Goal: Task Accomplishment & Management: Complete application form

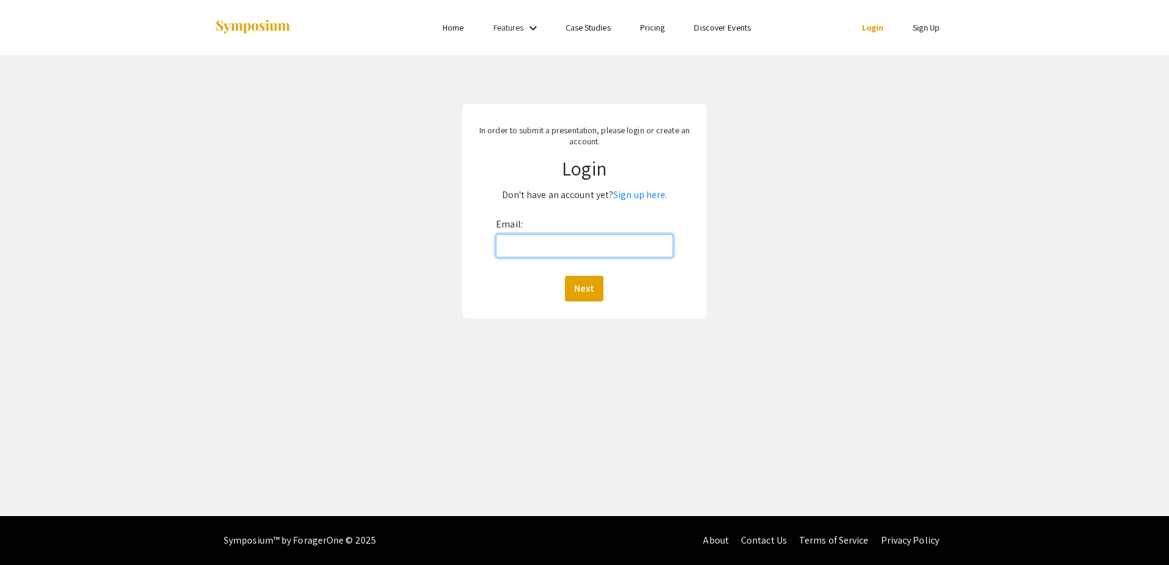
click at [543, 249] on input "Email:" at bounding box center [584, 245] width 177 height 23
click at [532, 213] on div "In order to submit a presentation, please login or create an account. Login Don…" at bounding box center [584, 211] width 244 height 215
click at [526, 240] on input "Email:" at bounding box center [584, 245] width 177 height 23
click at [565, 276] on button "Next" at bounding box center [584, 289] width 39 height 26
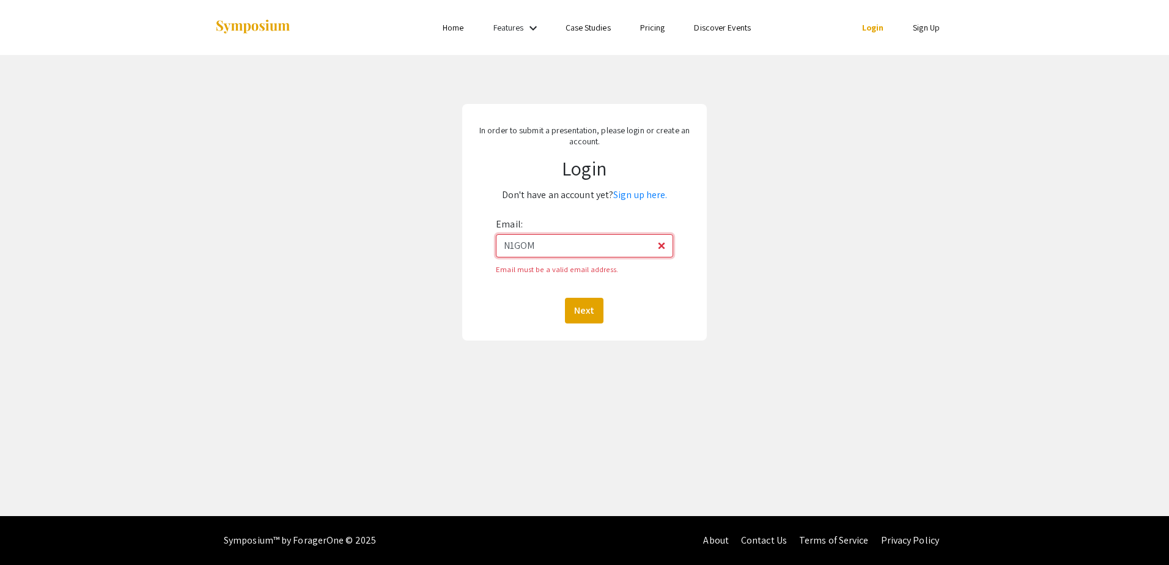
type input "n1gomes@student.bridgew.edu"
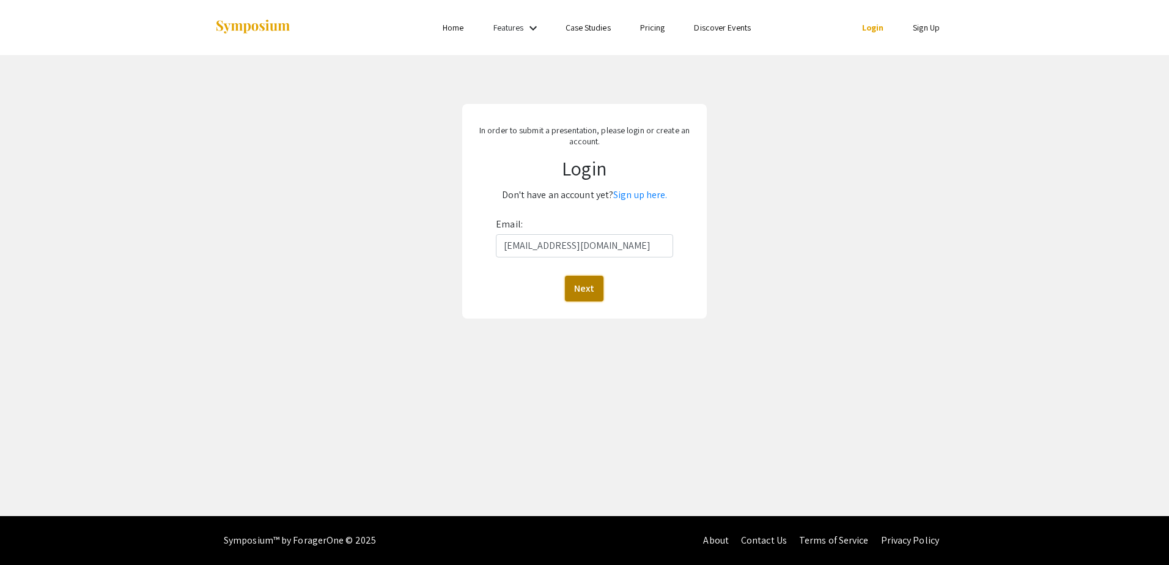
click at [583, 292] on button "Next" at bounding box center [584, 289] width 39 height 26
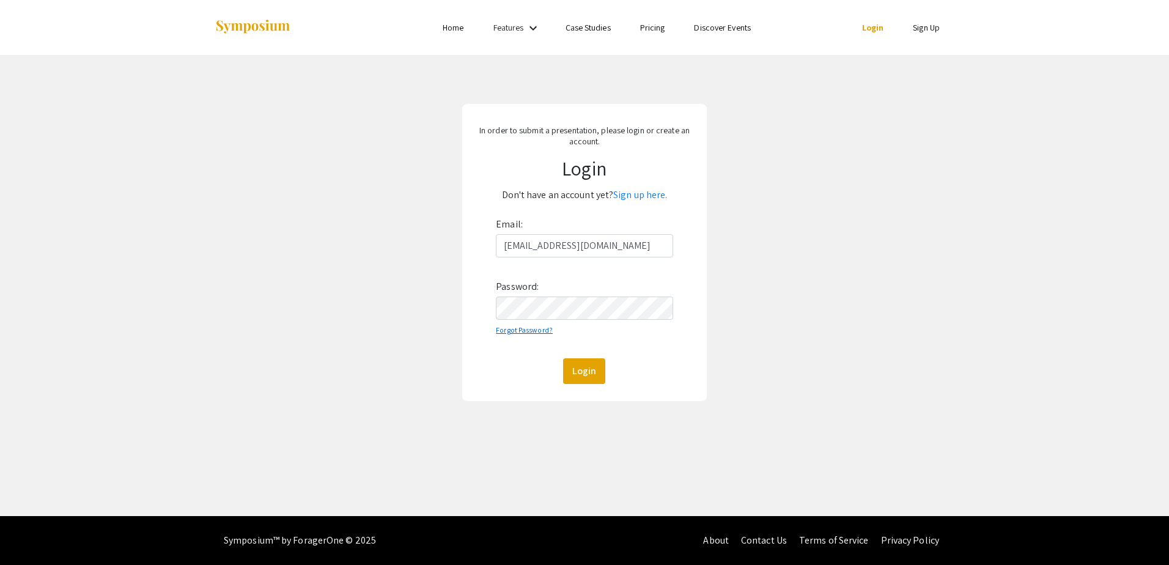
click at [544, 325] on link "Forgot Password?" at bounding box center [524, 329] width 57 height 9
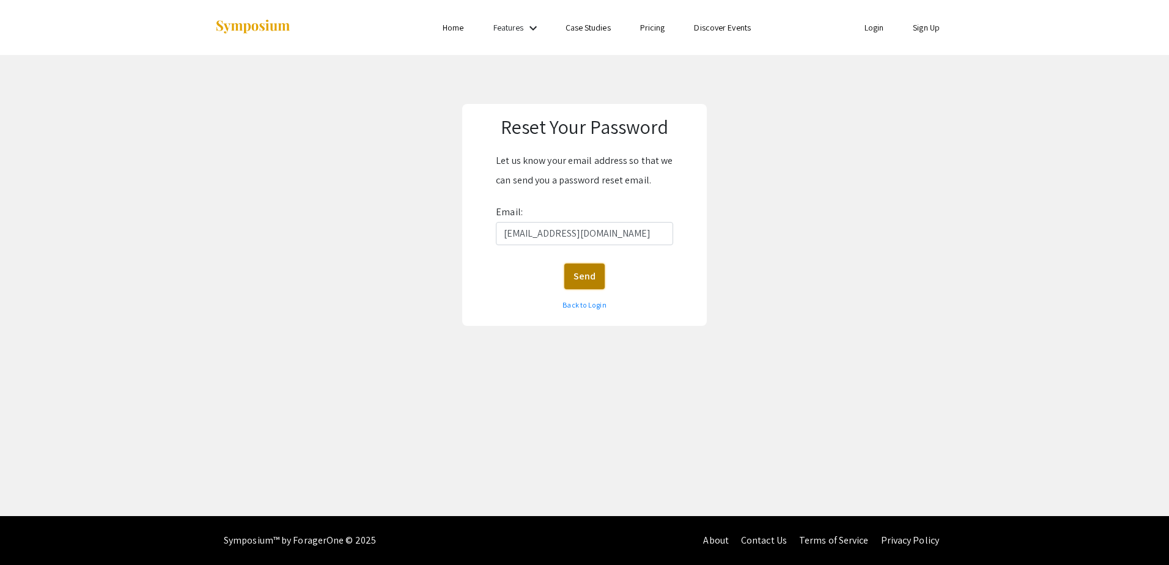
click at [580, 281] on button "Send" at bounding box center [584, 276] width 40 height 26
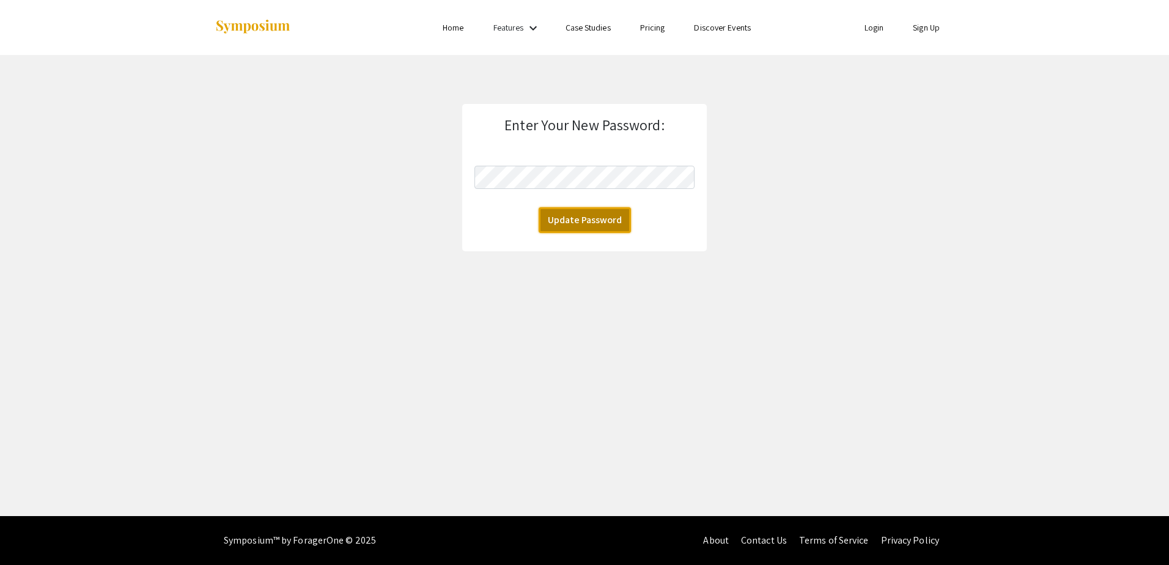
click at [559, 218] on button "Update Password" at bounding box center [584, 220] width 92 height 26
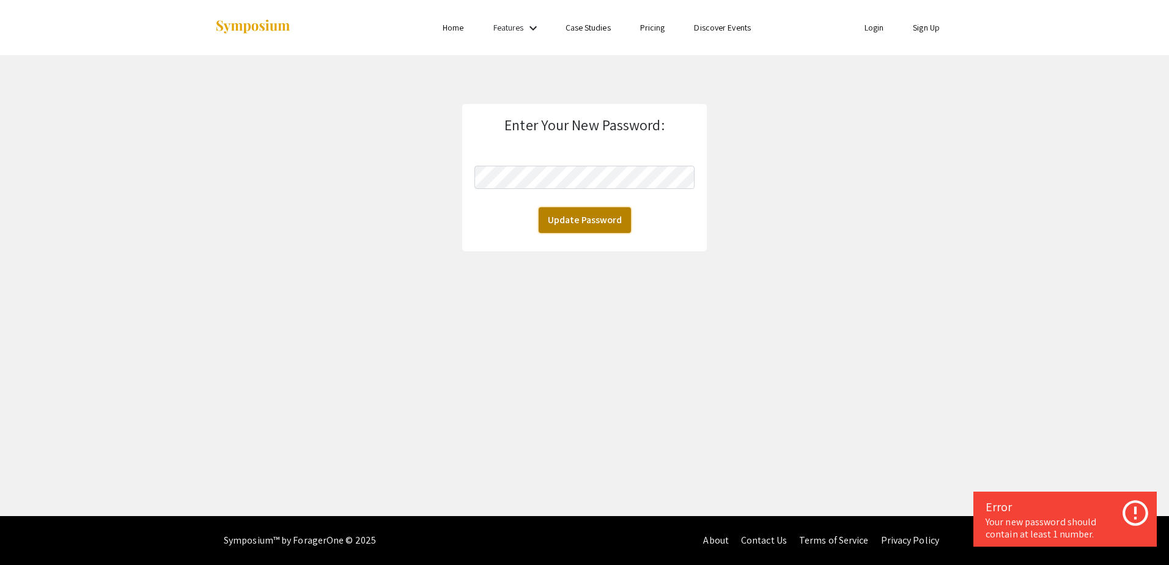
click at [566, 215] on button "Update Password" at bounding box center [584, 220] width 92 height 26
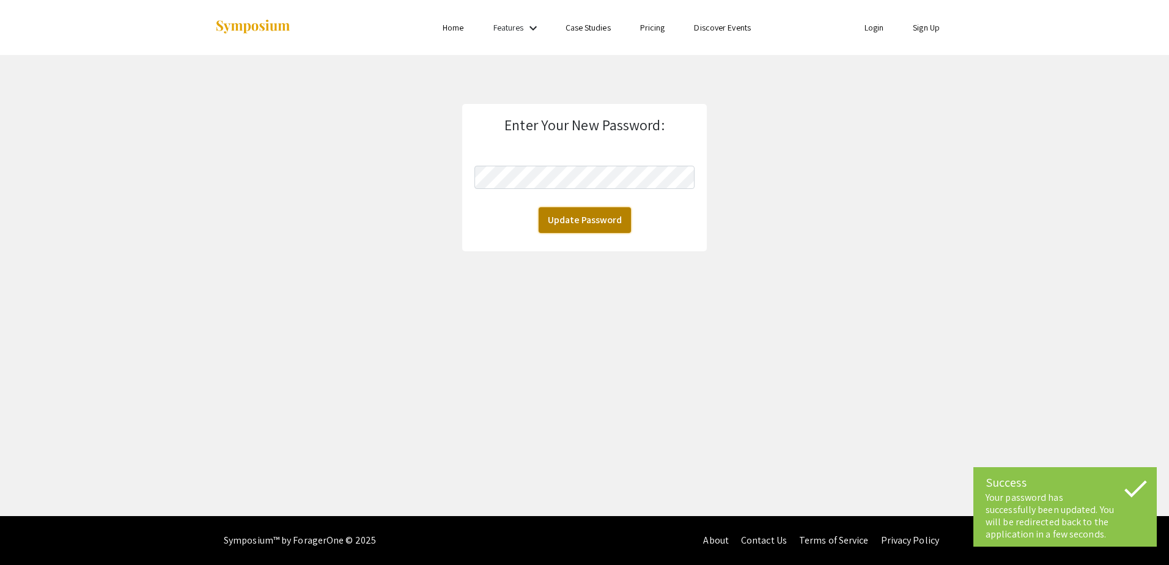
click at [565, 219] on button "Update Password" at bounding box center [584, 220] width 92 height 26
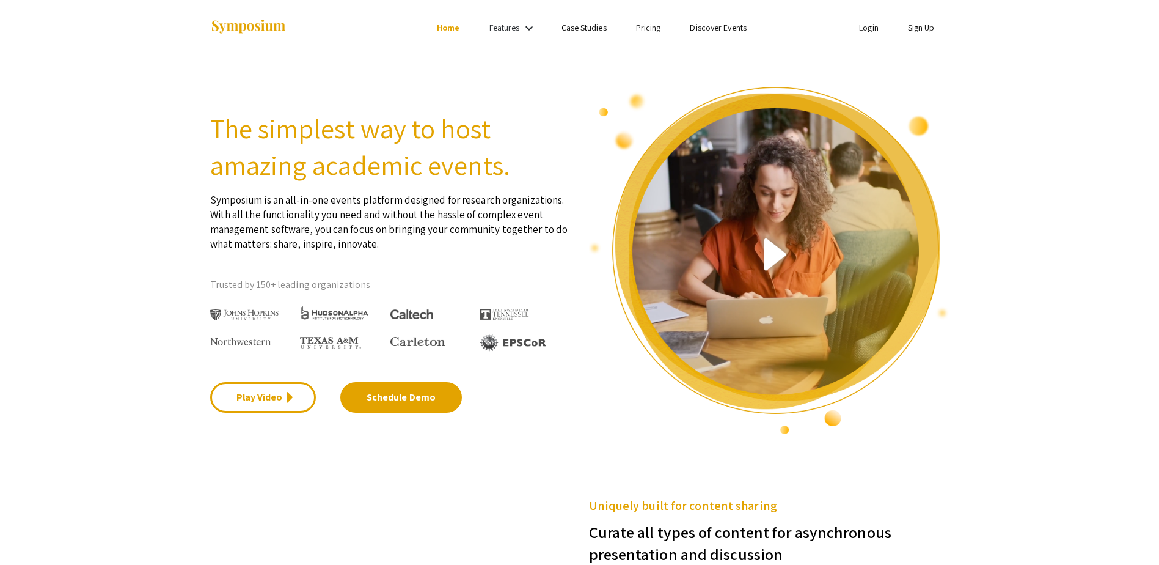
click at [523, 26] on mat-icon "keyboard_arrow_down" at bounding box center [529, 28] width 15 height 15
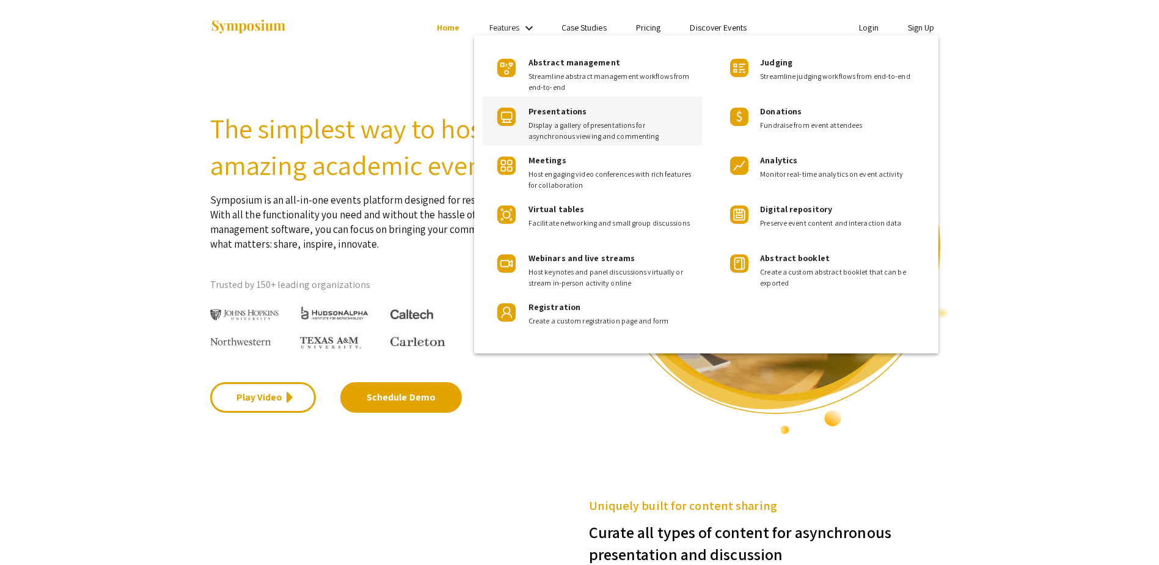
click at [560, 125] on span "Display a gallery of presentations for asynchronous viewing and commenting" at bounding box center [611, 131] width 164 height 22
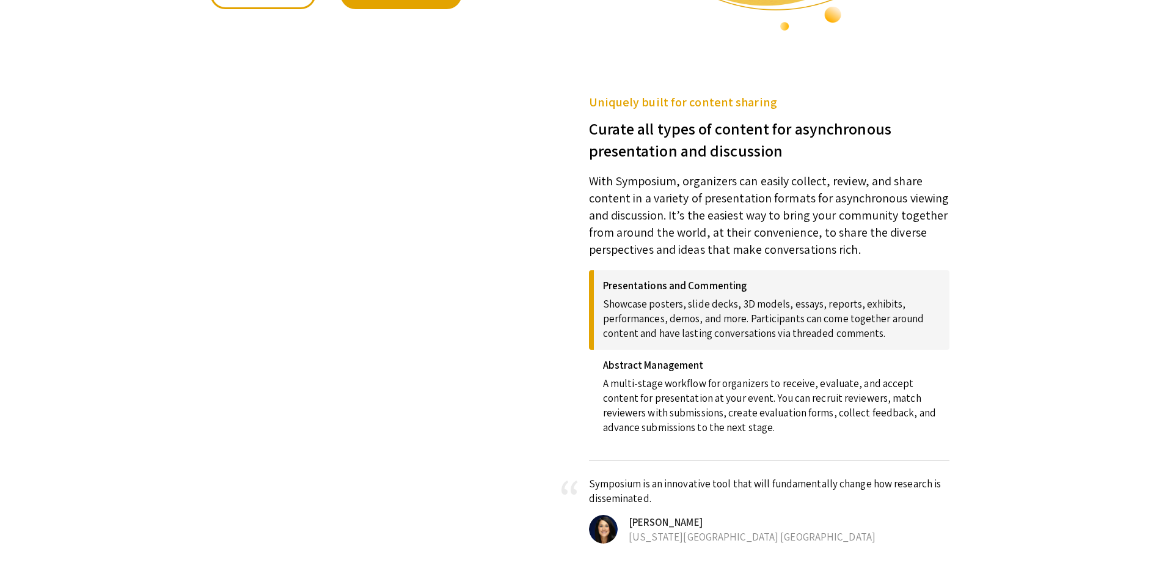
scroll to position [374, 0]
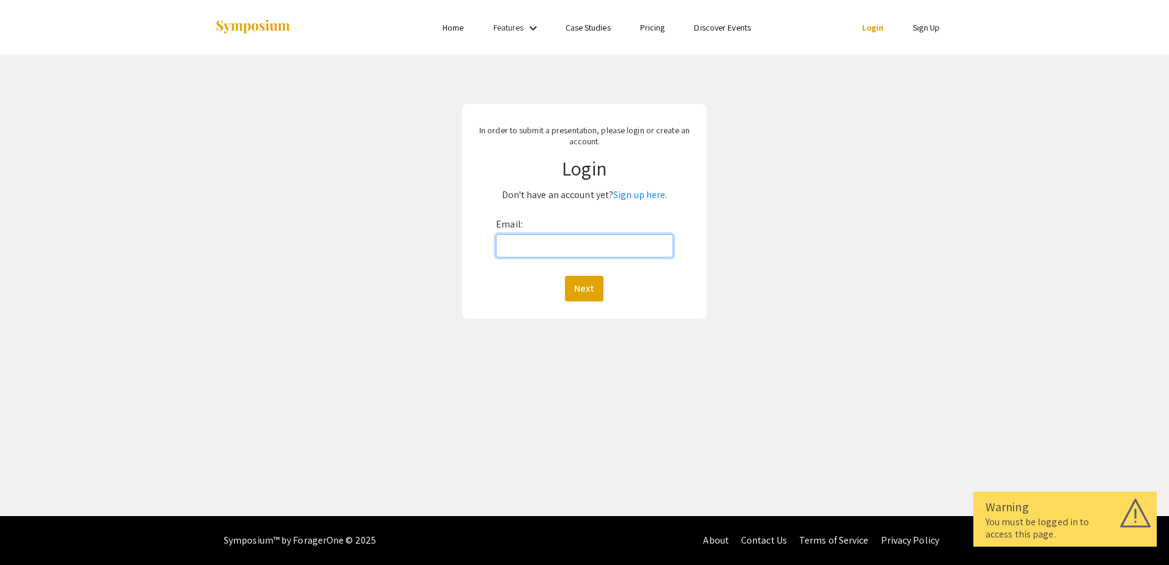
click at [553, 249] on input "Email:" at bounding box center [584, 245] width 177 height 23
click at [578, 246] on input "Email:" at bounding box center [584, 245] width 177 height 23
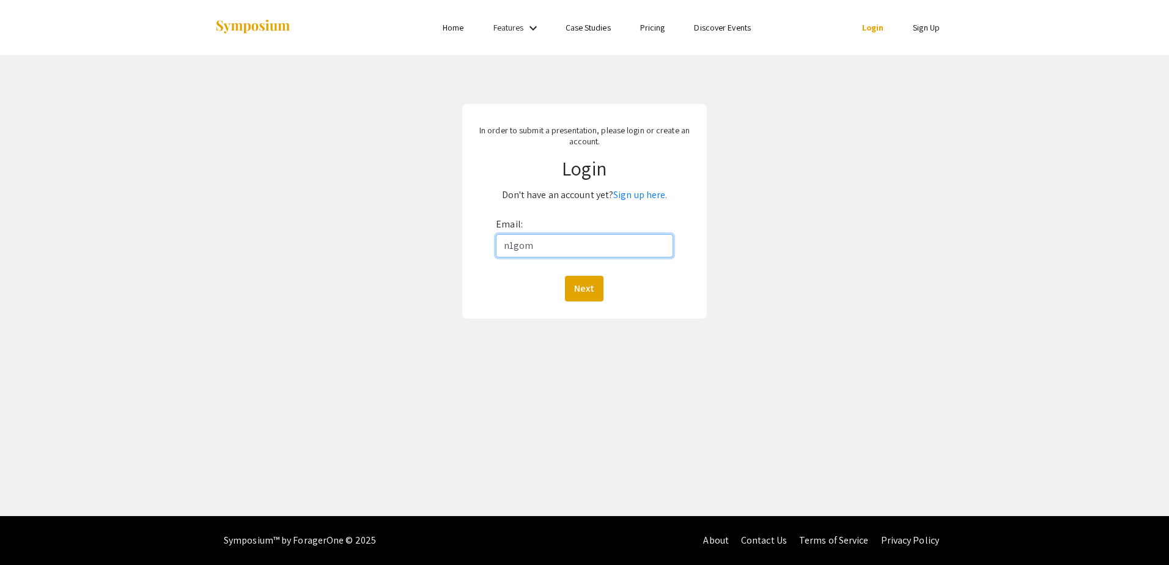
click at [565, 276] on button "Next" at bounding box center [584, 289] width 39 height 26
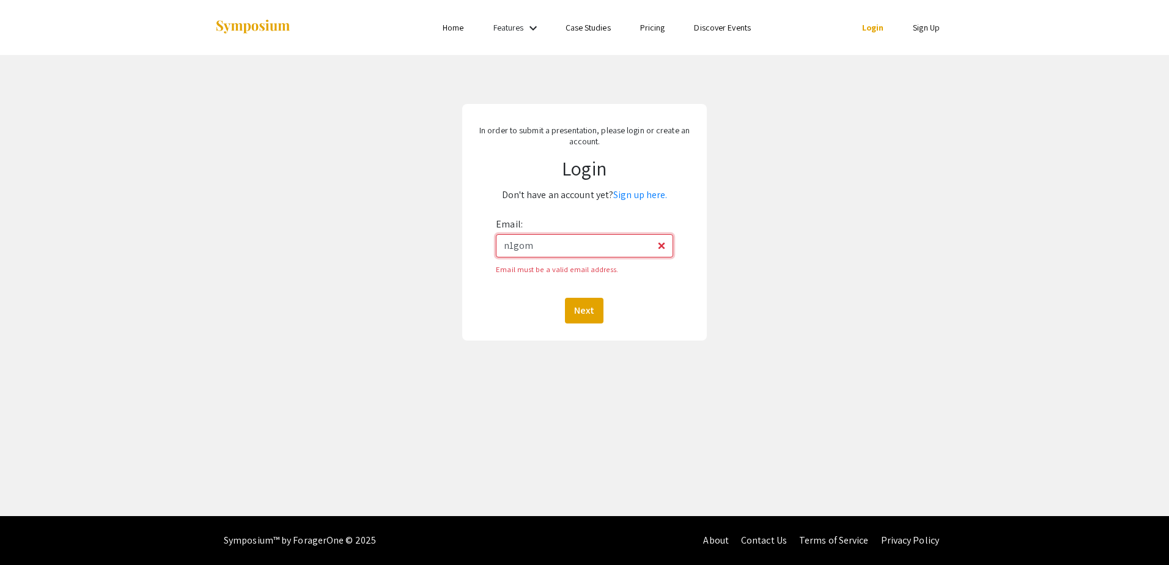
type input "[EMAIL_ADDRESS][DOMAIN_NAME]"
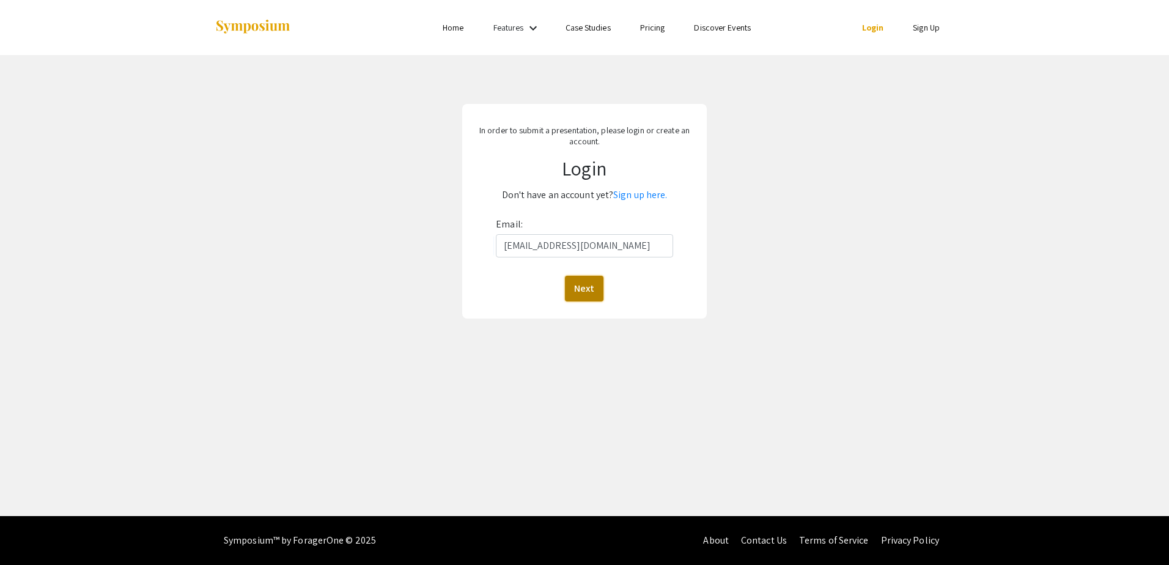
click at [593, 289] on button "Next" at bounding box center [584, 289] width 39 height 26
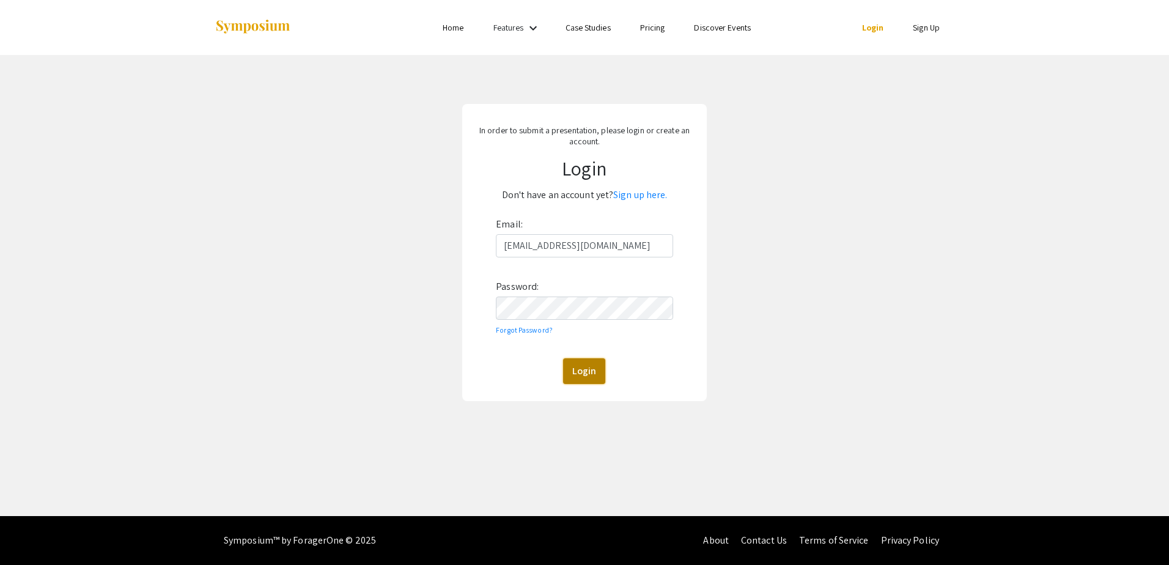
click at [568, 373] on button "Login" at bounding box center [584, 371] width 42 height 26
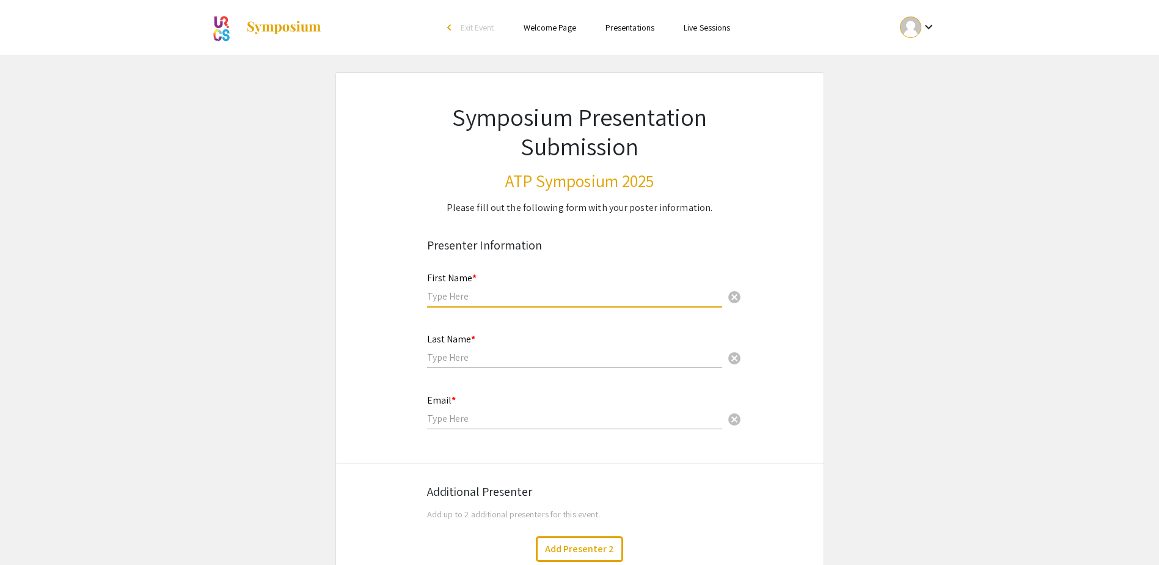
click at [493, 300] on input "text" at bounding box center [574, 296] width 295 height 13
type input "Natalio"
type input "Gomes"
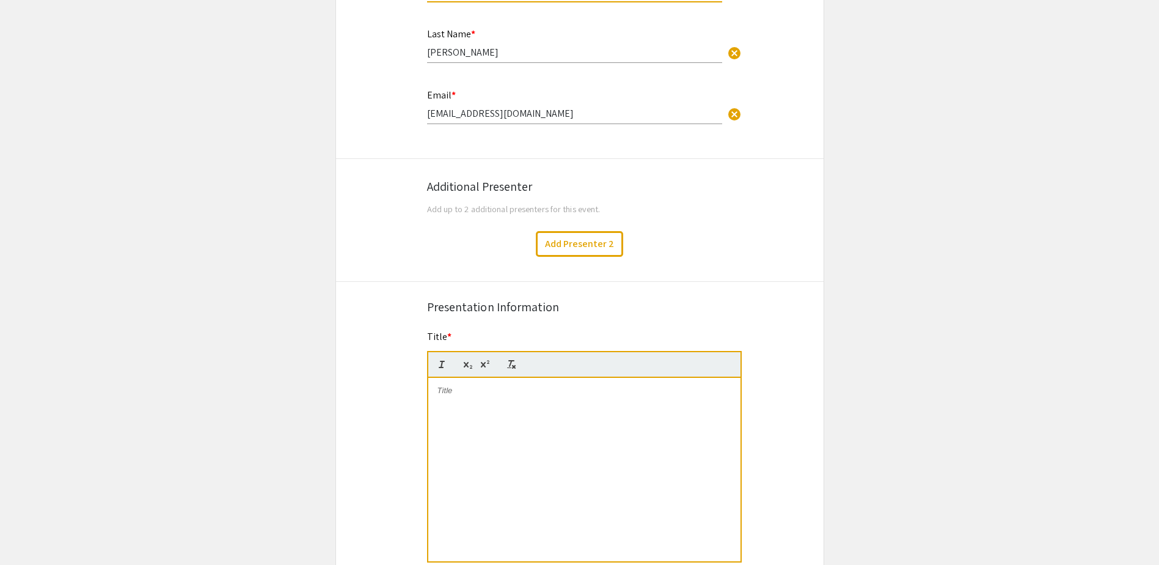
scroll to position [306, 0]
click at [521, 124] on div "Email * nataliogomes707@gmail.com cancel" at bounding box center [574, 106] width 295 height 59
drag, startPoint x: 582, startPoint y: 110, endPoint x: 418, endPoint y: 112, distance: 164.4
click at [418, 112] on div "Email * nataliogomes707@gmail.com cancel This field is required." at bounding box center [580, 112] width 324 height 51
type input "n1gomes@student.bridgew.edu"
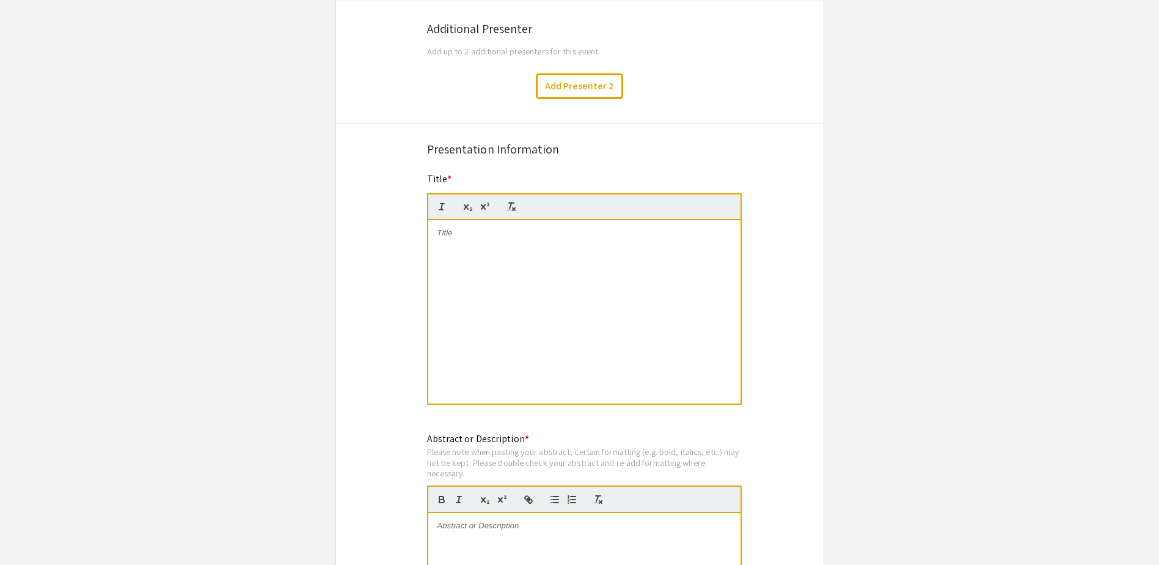
scroll to position [489, 0]
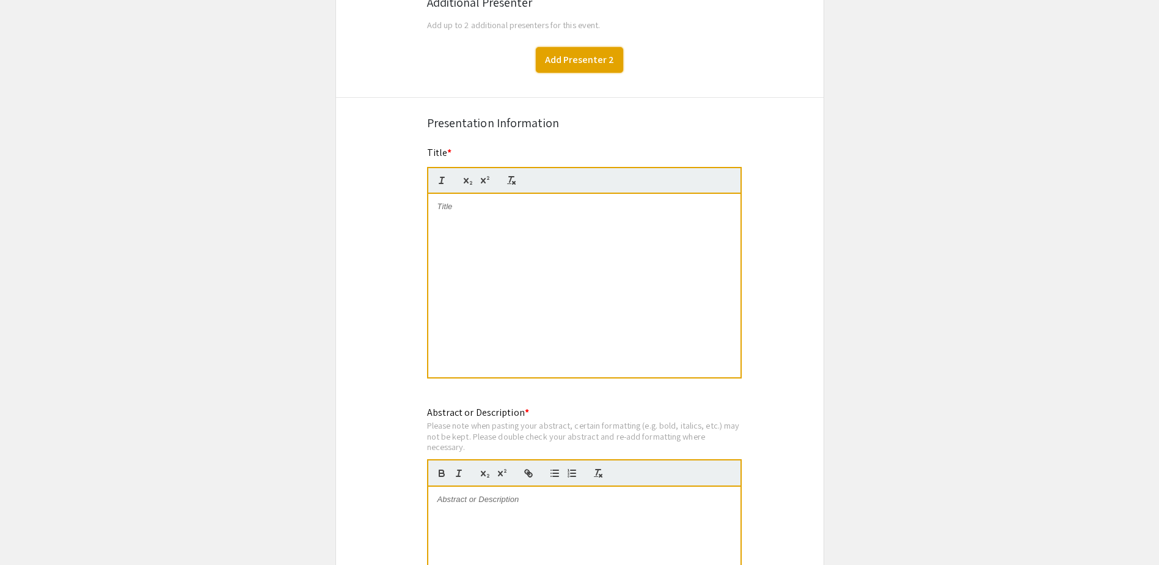
click at [598, 63] on button "Add Presenter 2" at bounding box center [579, 60] width 87 height 26
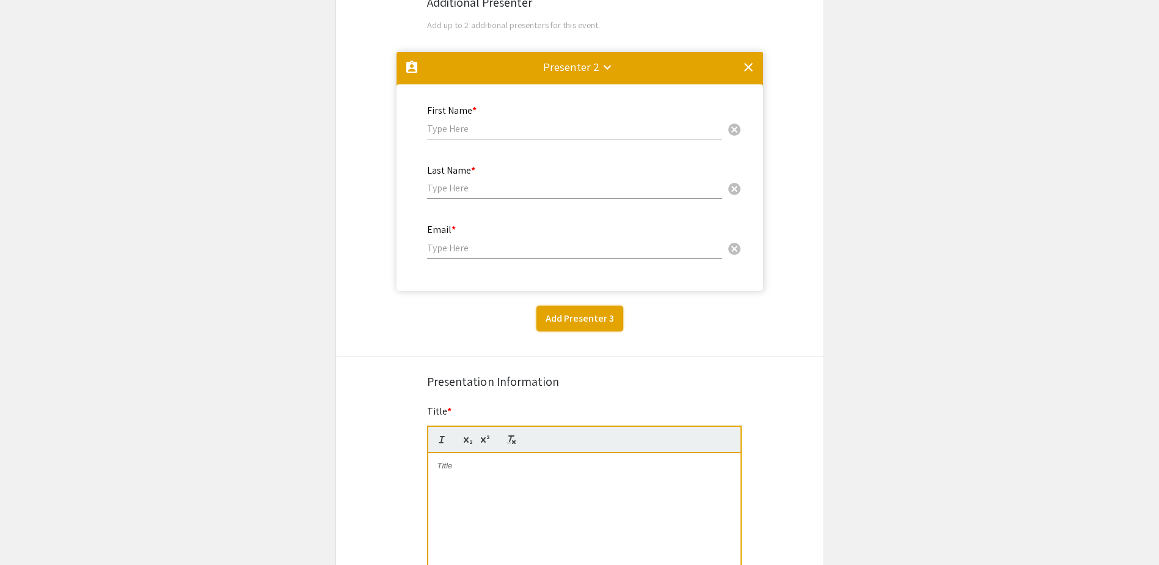
scroll to position [541, 0]
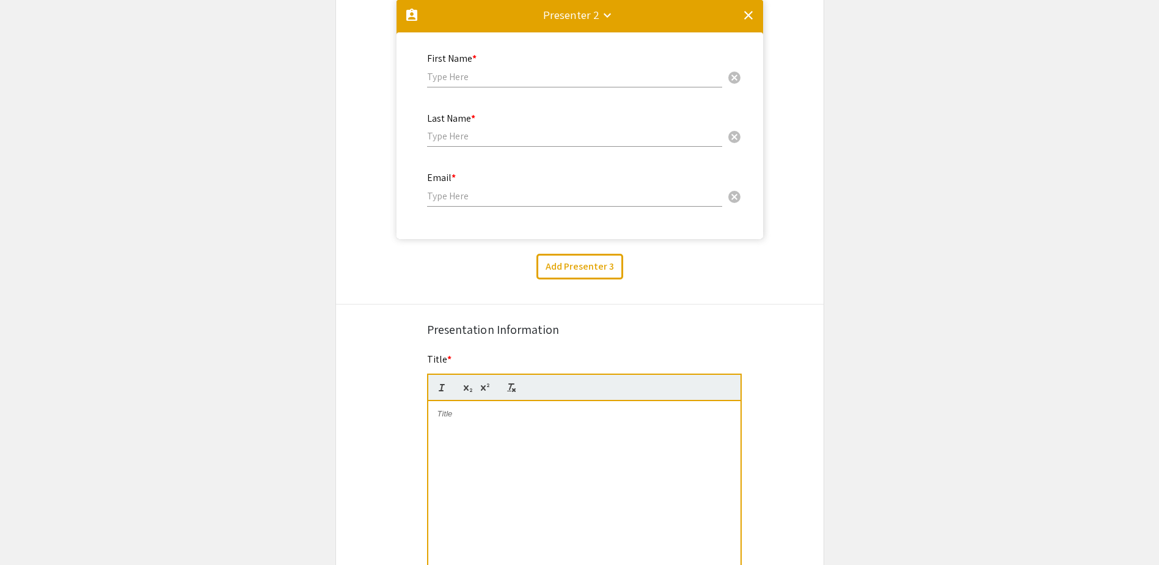
click at [506, 72] on input "text" at bounding box center [574, 76] width 295 height 13
type input "Natalio"
type input "Gomes"
type input "nataliogomes707@gmail.com"
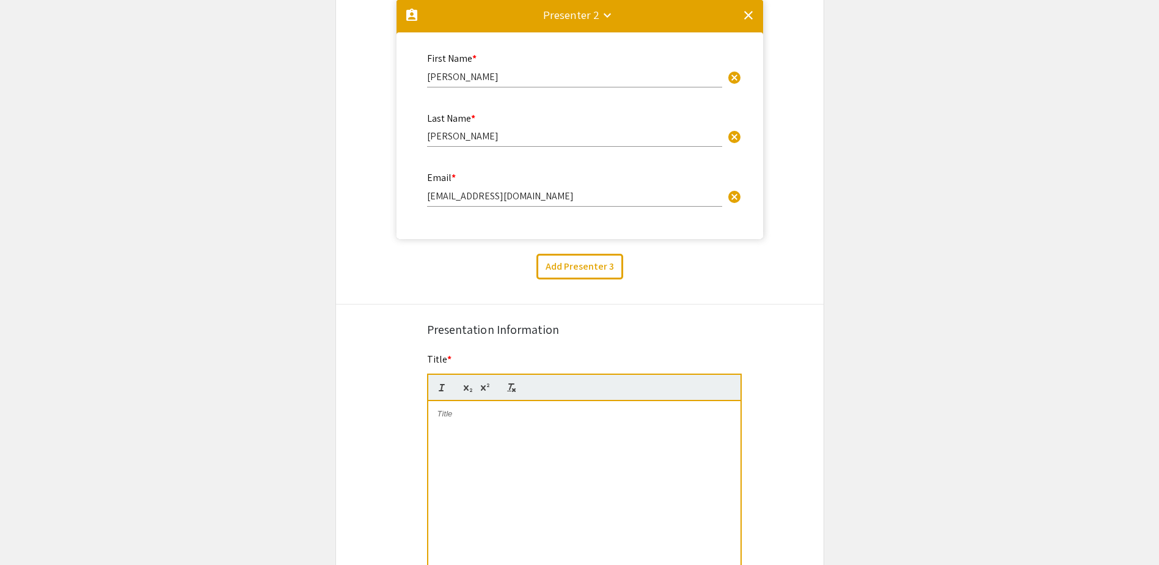
click at [750, 17] on mat-icon "clear" at bounding box center [748, 15] width 15 height 15
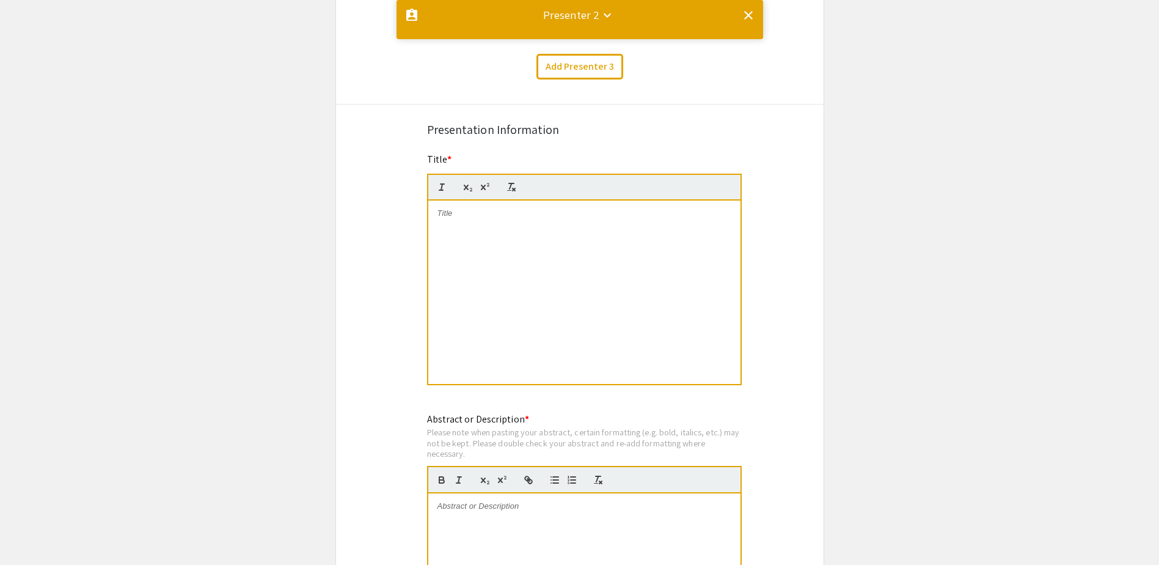
scroll to position [0, 0]
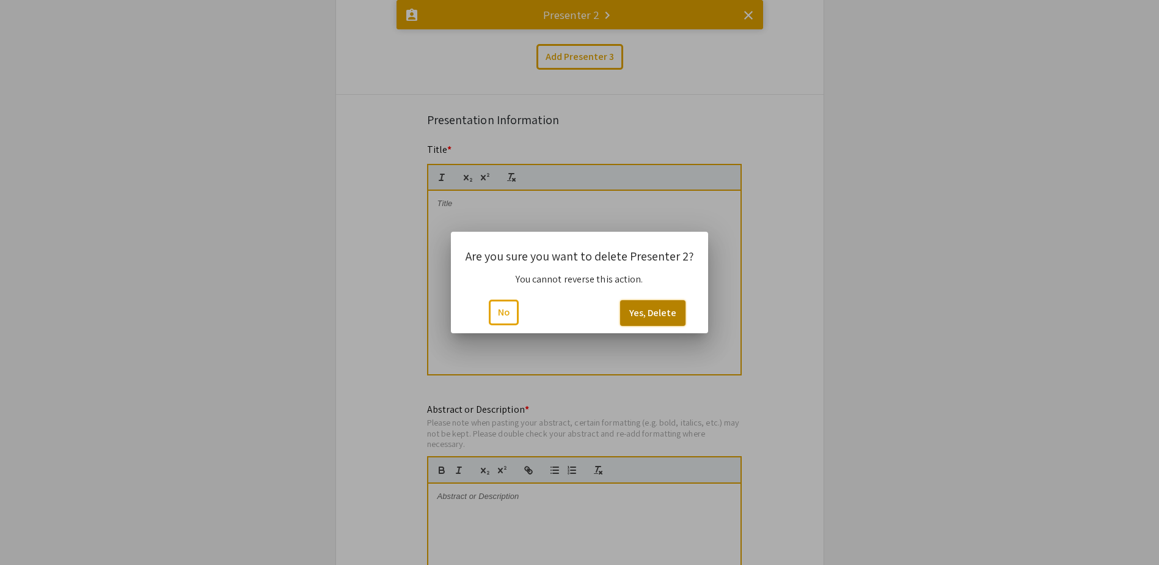
click at [646, 312] on button "Yes, Delete" at bounding box center [652, 313] width 65 height 26
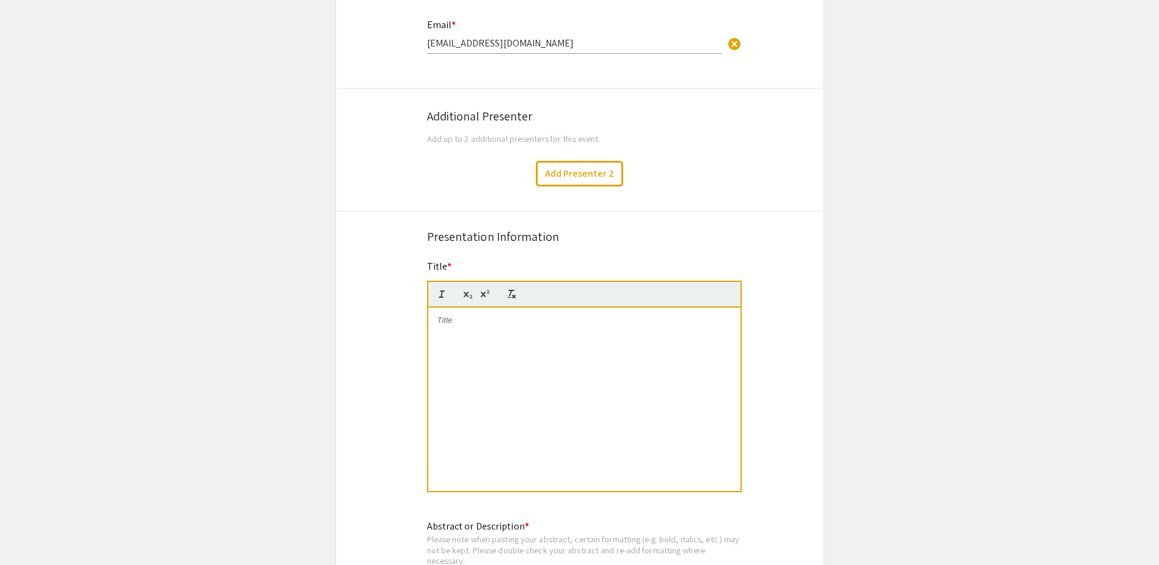
scroll to position [492, 0]
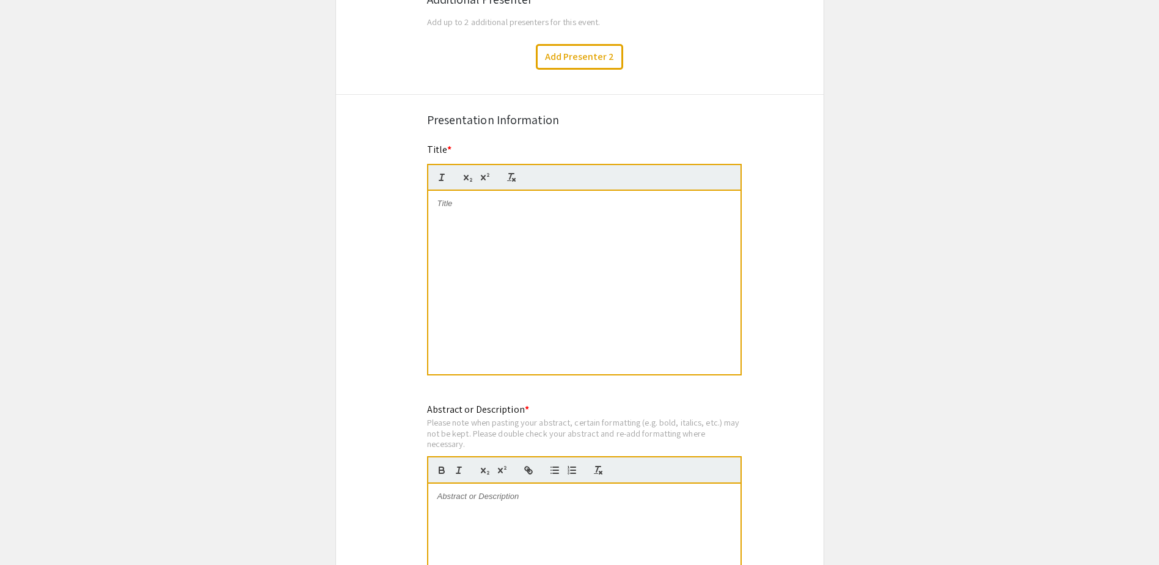
click at [566, 266] on div at bounding box center [584, 282] width 312 height 183
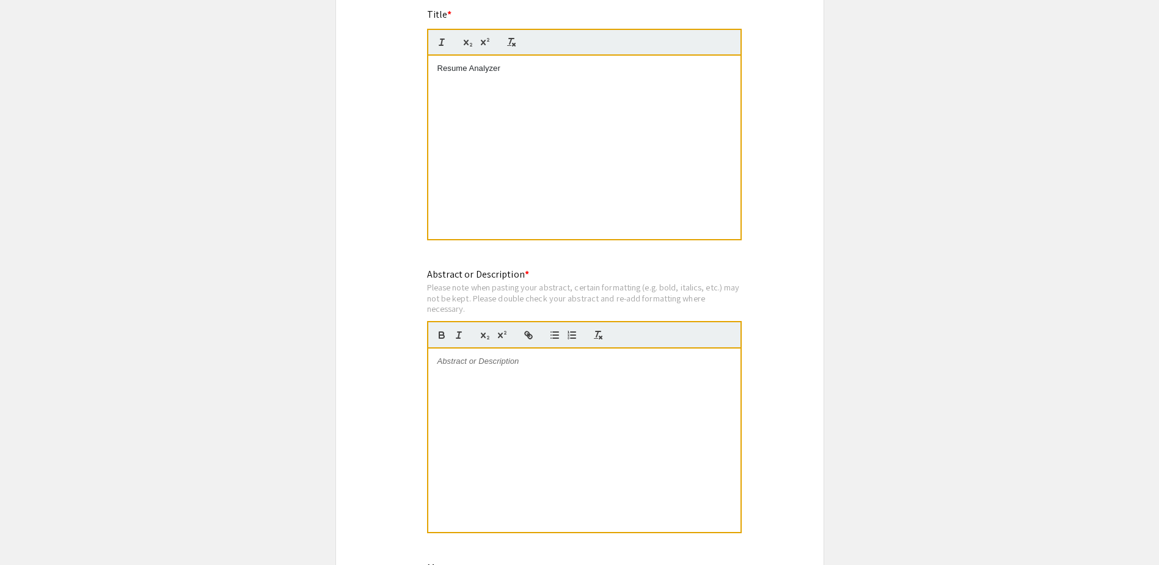
scroll to position [737, 0]
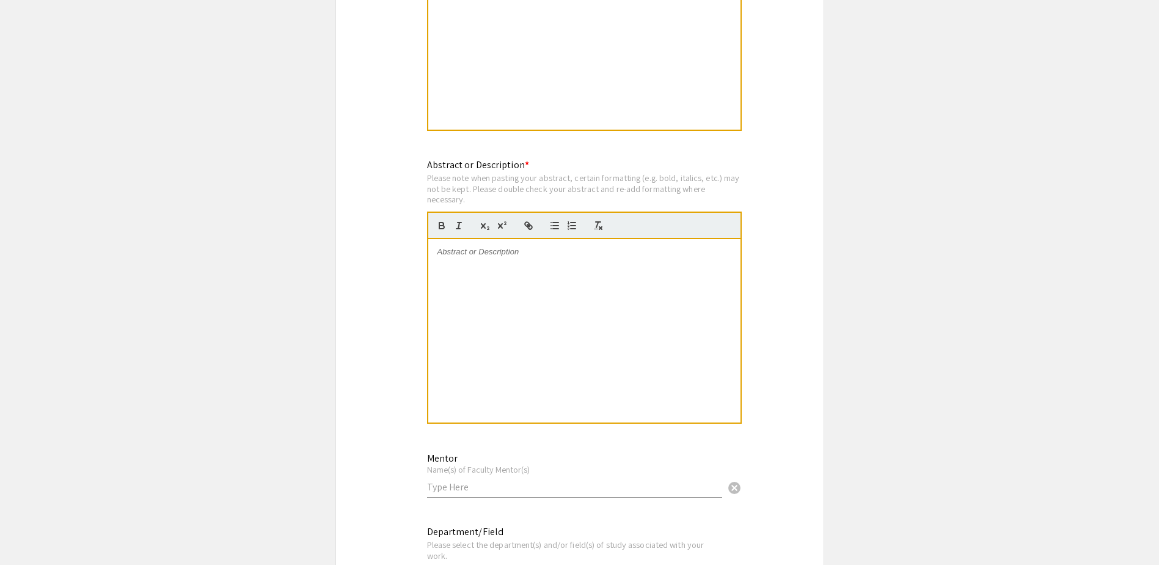
click at [553, 324] on div at bounding box center [584, 330] width 312 height 183
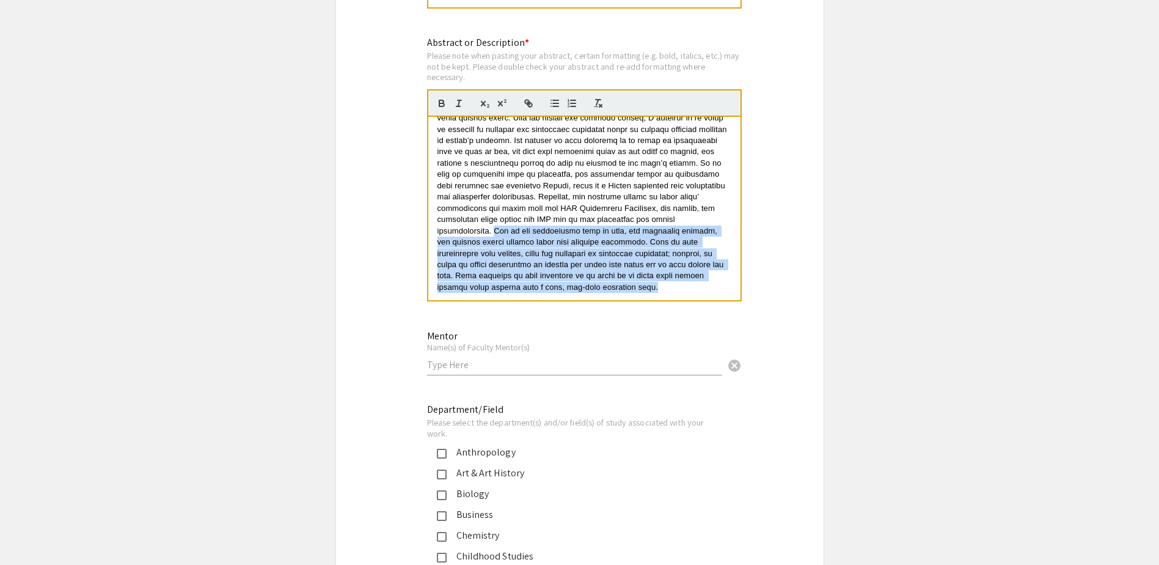
scroll to position [23, 0]
drag, startPoint x: 488, startPoint y: 230, endPoint x: 692, endPoint y: 299, distance: 214.7
click at [692, 299] on div at bounding box center [584, 208] width 312 height 183
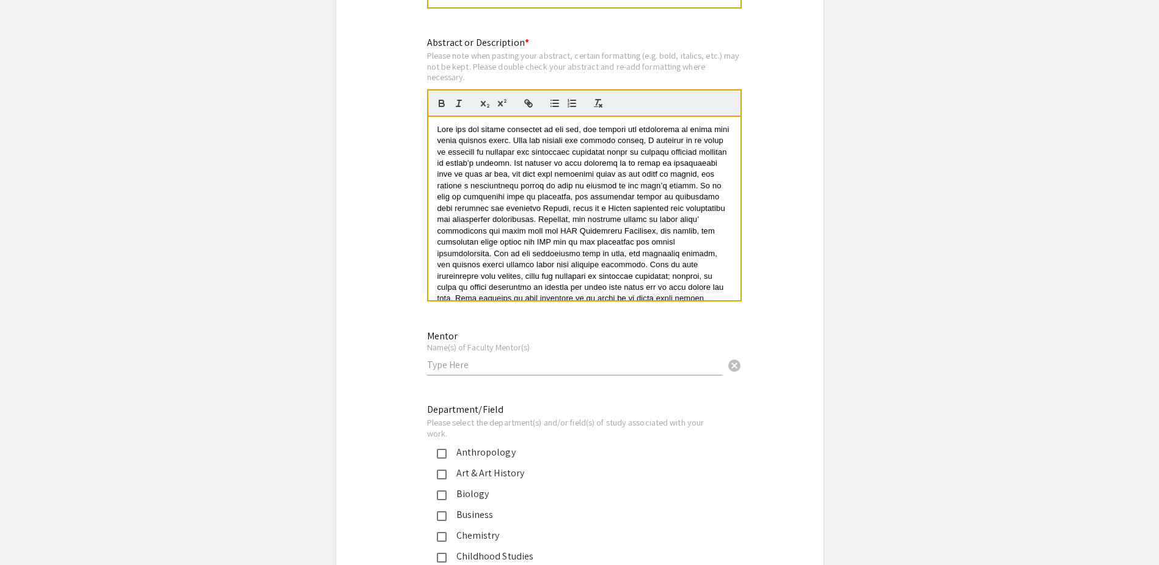
scroll to position [14, 0]
click at [524, 260] on span at bounding box center [585, 205] width 295 height 189
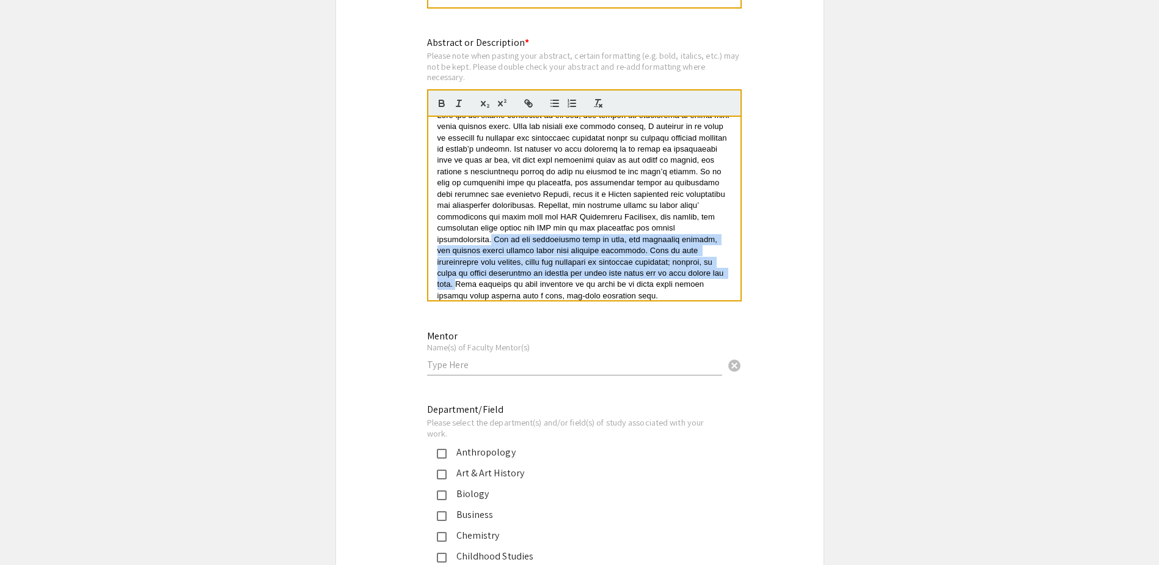
drag, startPoint x: 520, startPoint y: 240, endPoint x: 513, endPoint y: 284, distance: 45.1
click at [513, 283] on span at bounding box center [585, 205] width 295 height 189
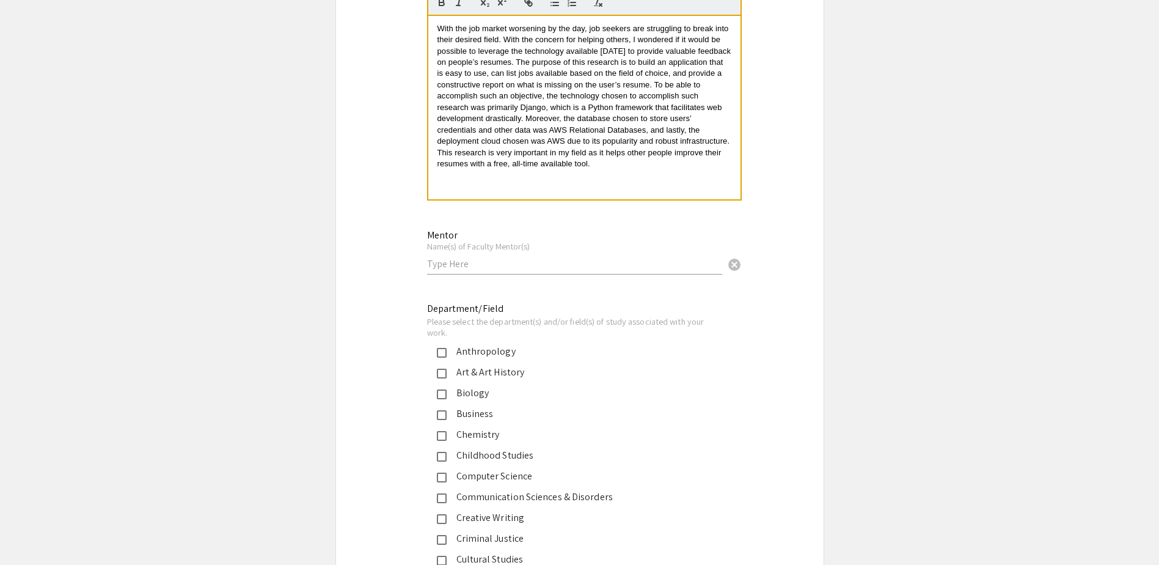
scroll to position [981, 0]
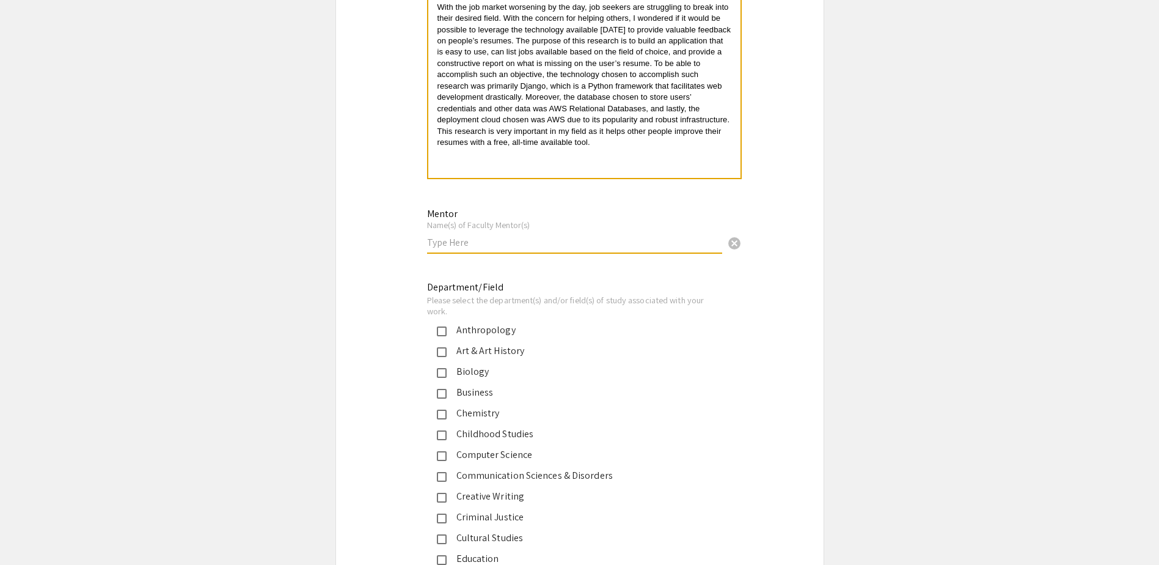
click at [488, 244] on input "text" at bounding box center [574, 242] width 295 height 13
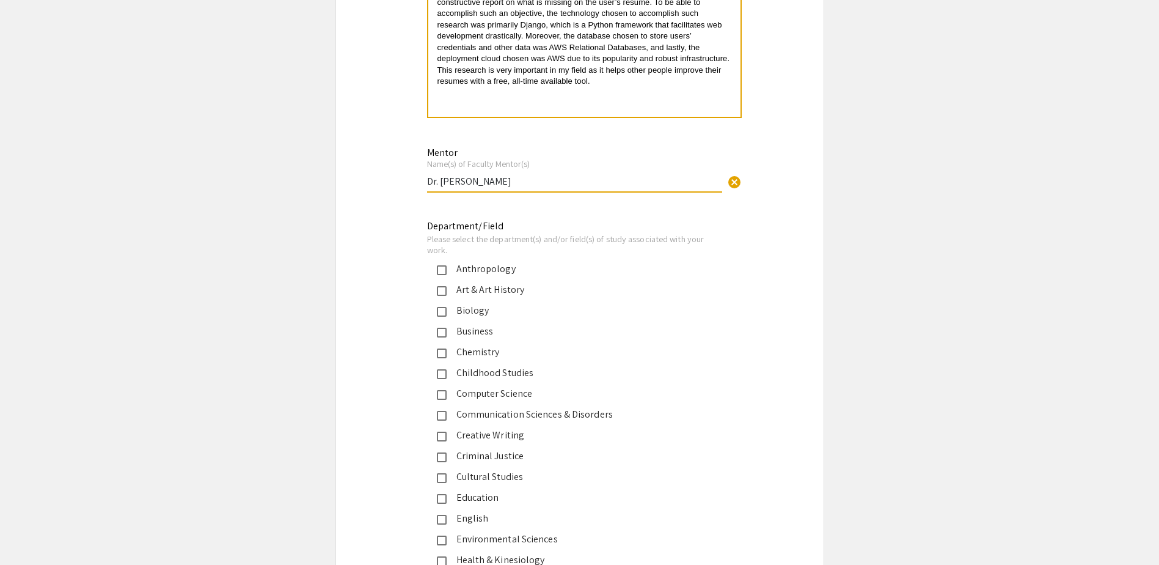
type input "Dr. Paul Kim"
click at [489, 395] on div "Computer Science" at bounding box center [575, 393] width 257 height 15
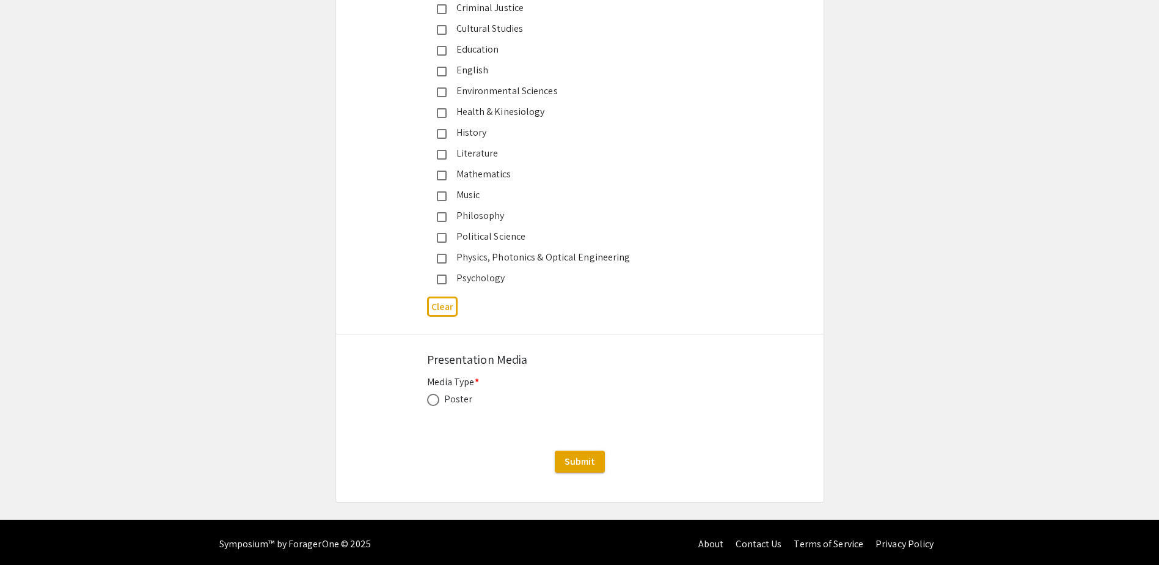
scroll to position [1494, 0]
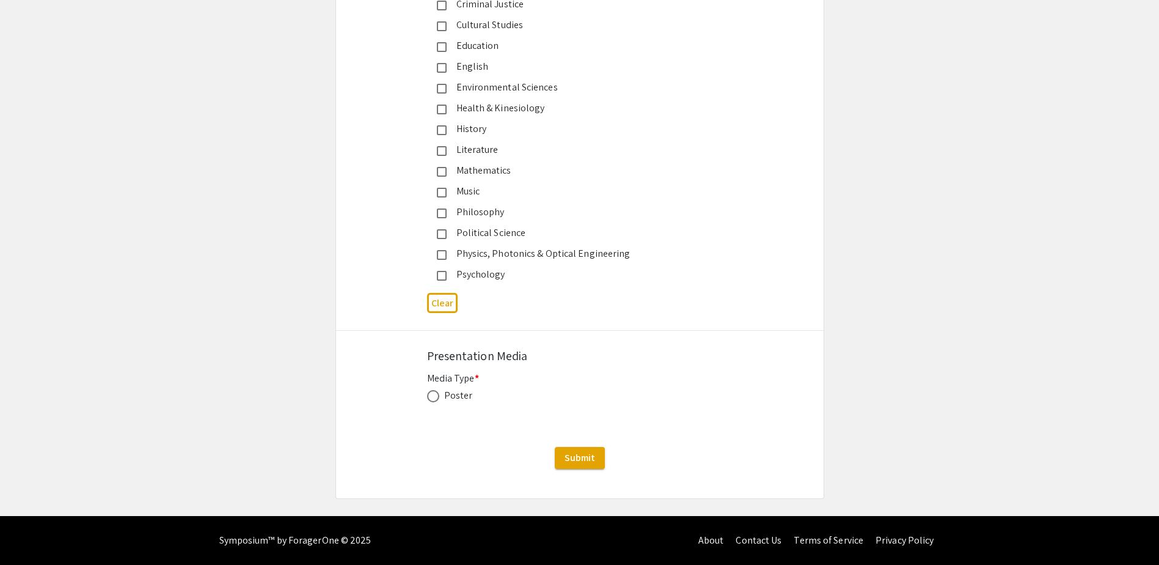
click at [455, 398] on div "Poster" at bounding box center [458, 395] width 29 height 15
click at [435, 394] on span at bounding box center [433, 396] width 12 height 12
click at [435, 394] on input "radio" at bounding box center [433, 396] width 12 height 12
radio input "true"
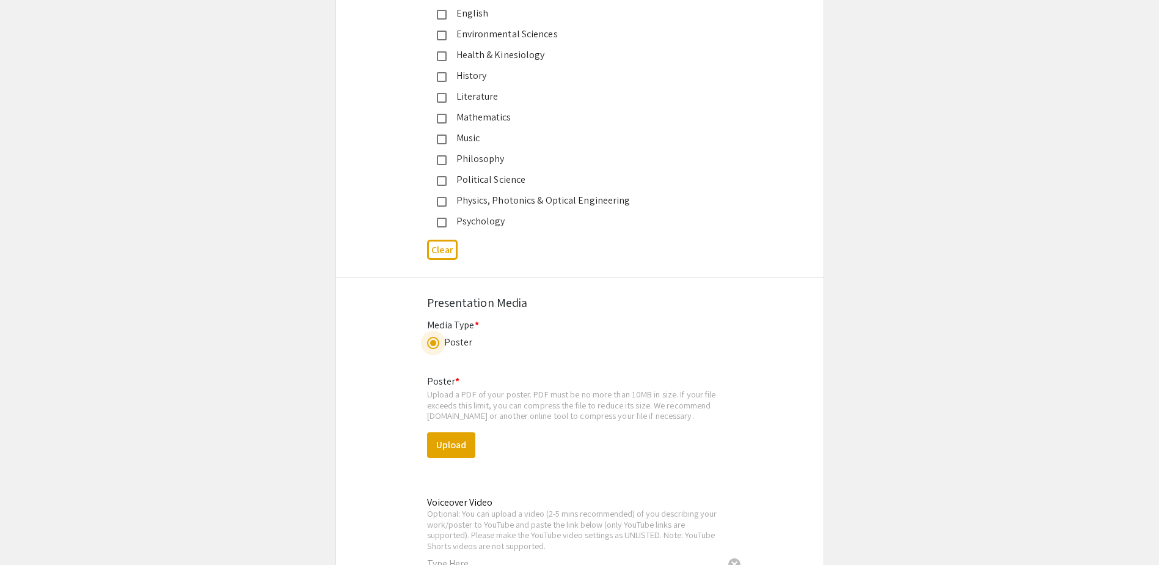
scroll to position [1616, 0]
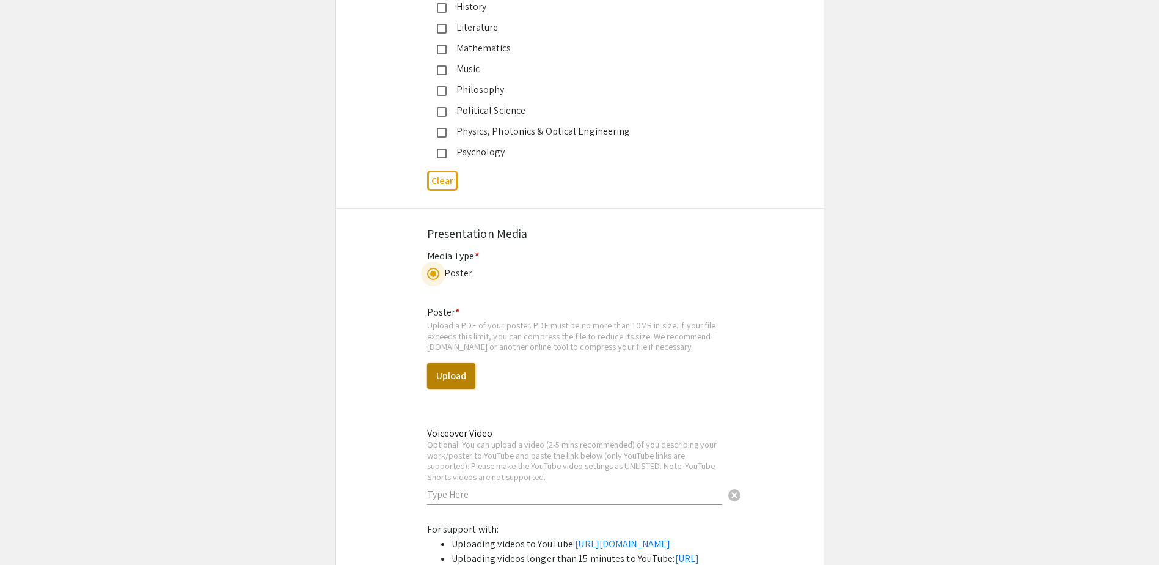
click at [450, 381] on button "Upload" at bounding box center [451, 376] width 48 height 26
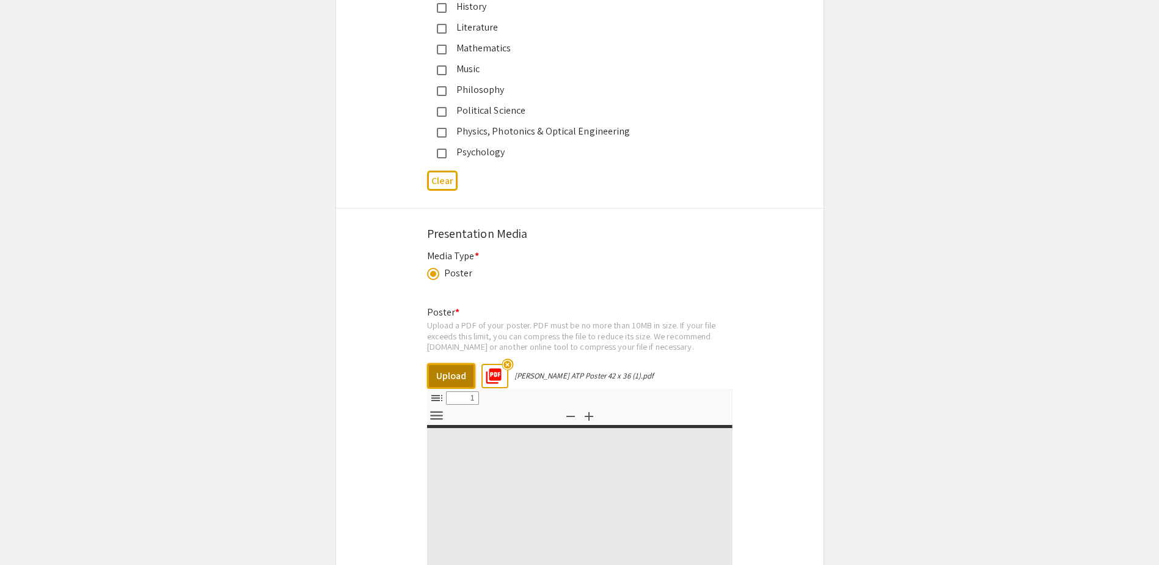
select select "custom"
type input "0"
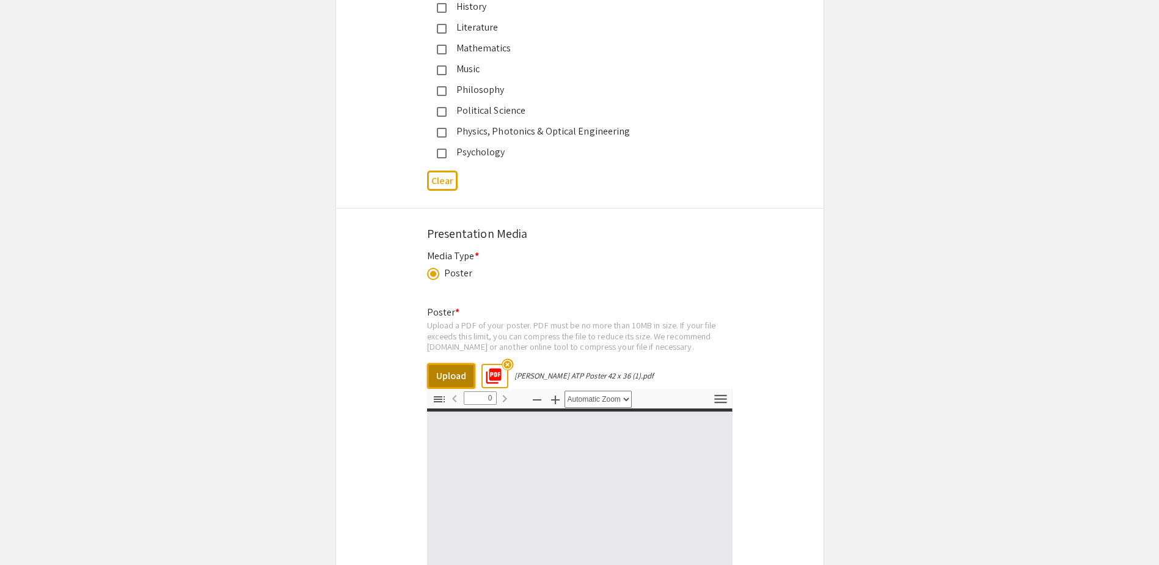
select select "custom"
type input "1"
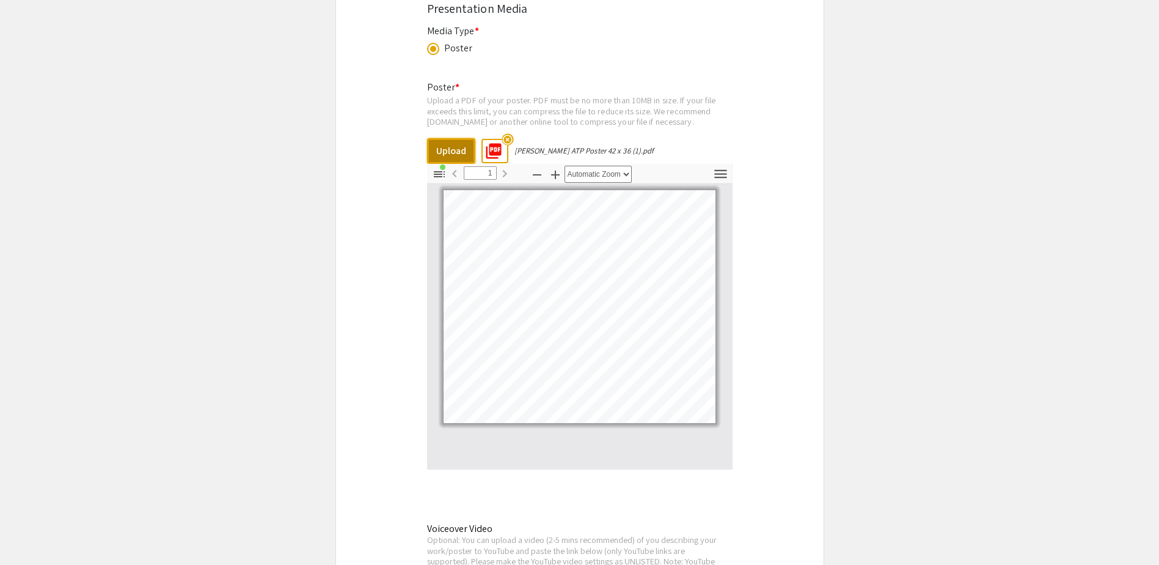
scroll to position [1861, 0]
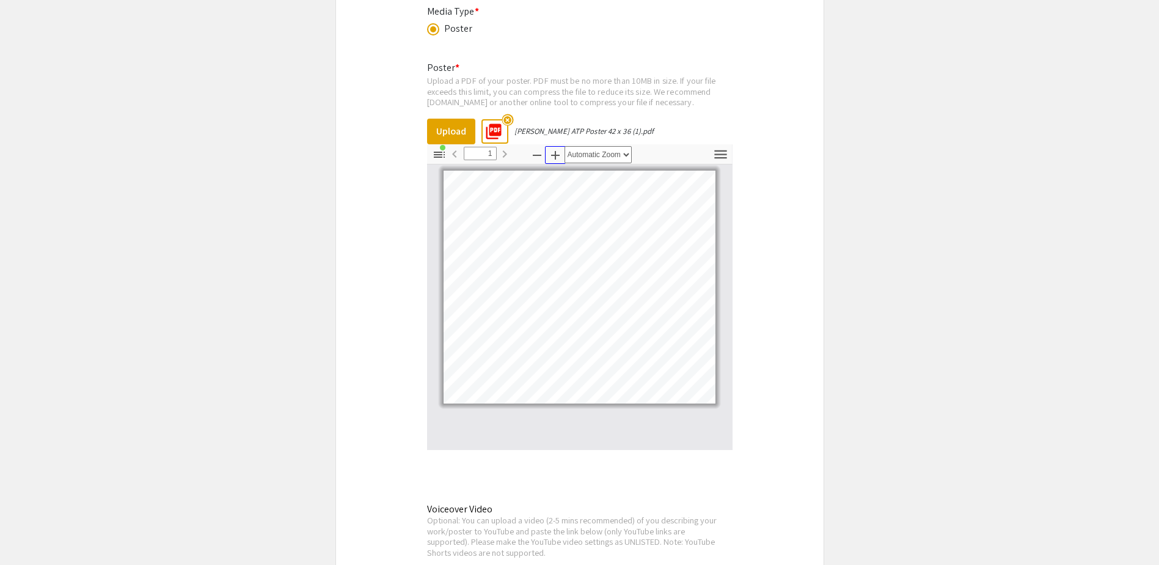
click at [547, 155] on button "Zoom In" at bounding box center [555, 155] width 21 height 18
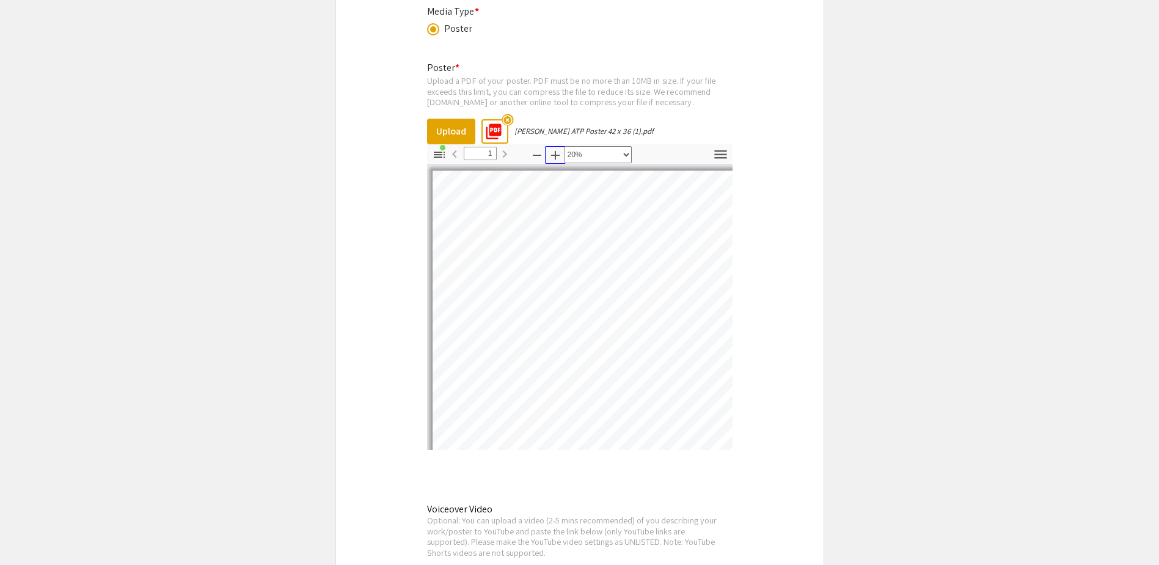
click at [556, 155] on icon "button" at bounding box center [555, 155] width 9 height 9
click at [538, 162] on icon "button" at bounding box center [537, 155] width 15 height 15
click at [538, 161] on icon "button" at bounding box center [537, 155] width 15 height 15
click at [539, 161] on icon "button" at bounding box center [537, 155] width 15 height 15
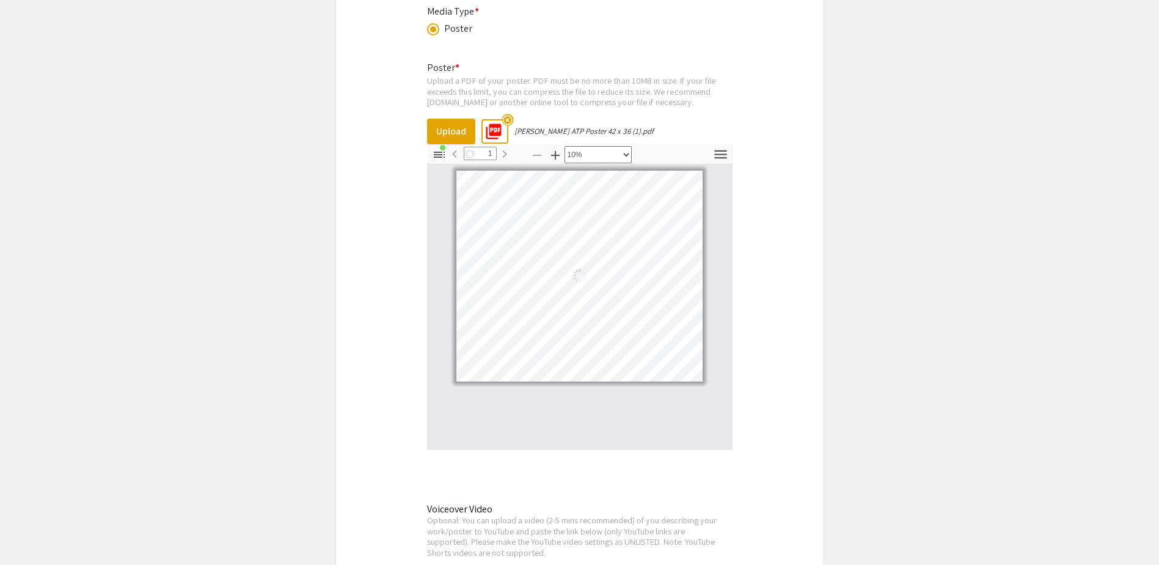
scroll to position [0, 0]
click at [564, 166] on pdf-zoom-in "Zoom In" at bounding box center [555, 155] width 18 height 22
click at [563, 165] on pdf-zoom-in "Zoom In" at bounding box center [555, 155] width 18 height 22
drag, startPoint x: 563, startPoint y: 165, endPoint x: 556, endPoint y: 156, distance: 10.9
click at [556, 156] on icon "button" at bounding box center [555, 155] width 15 height 15
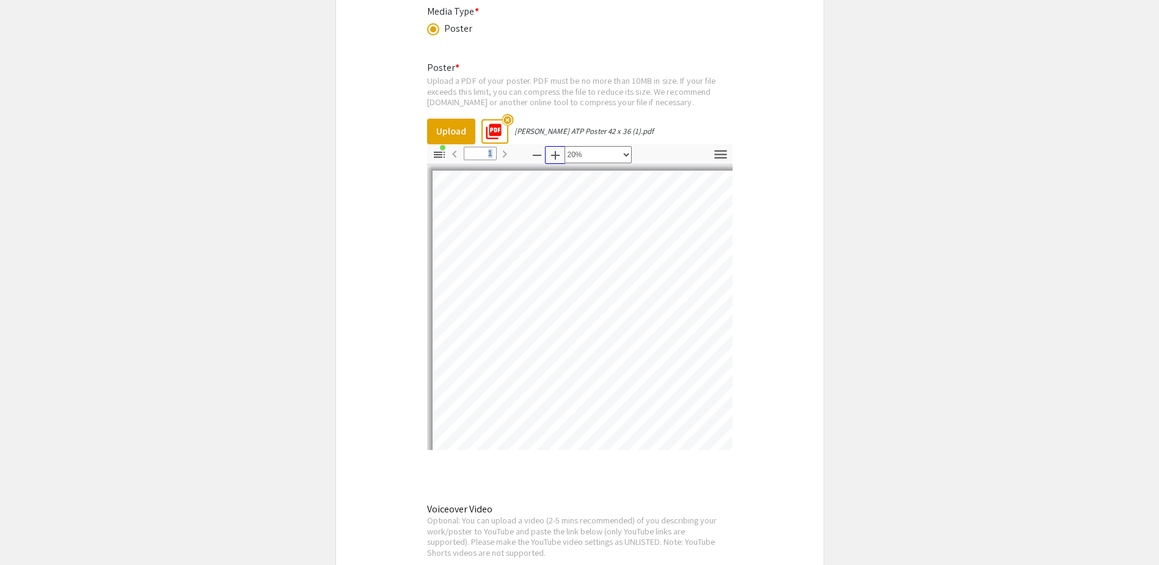
click at [556, 156] on icon "button" at bounding box center [555, 155] width 15 height 15
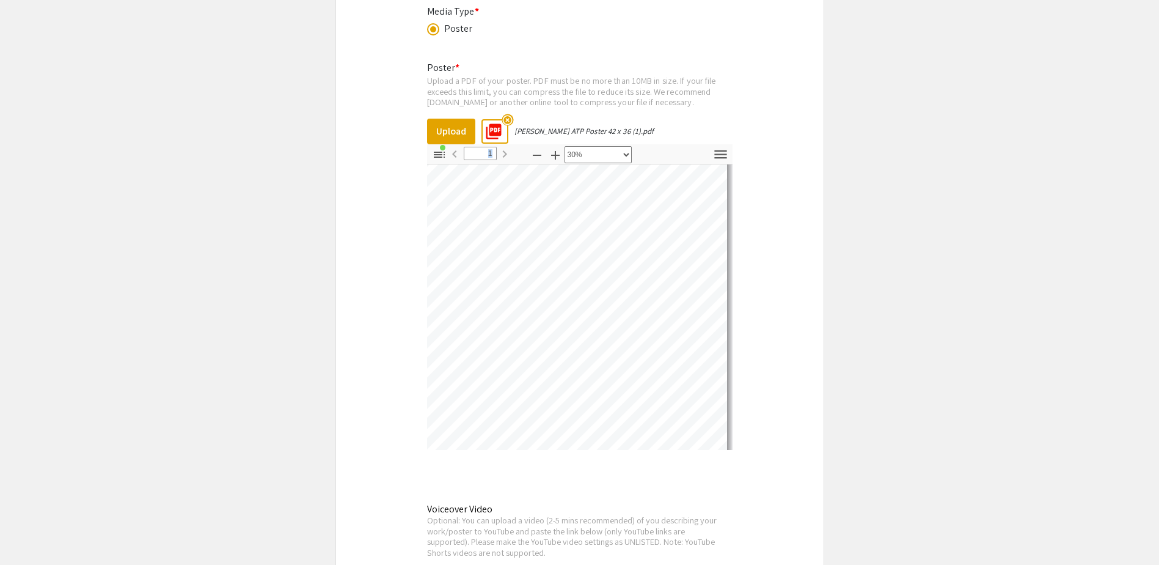
scroll to position [301, 375]
click at [543, 154] on icon "button" at bounding box center [537, 155] width 15 height 15
click at [542, 154] on icon "button" at bounding box center [537, 155] width 15 height 15
select select "custom"
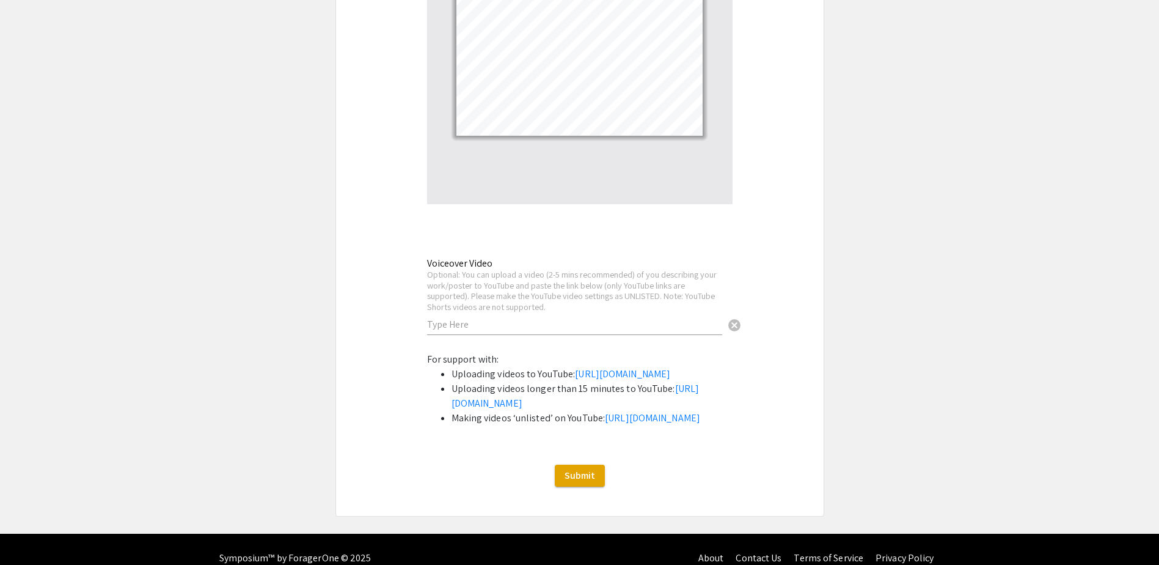
scroll to position [2197, 0]
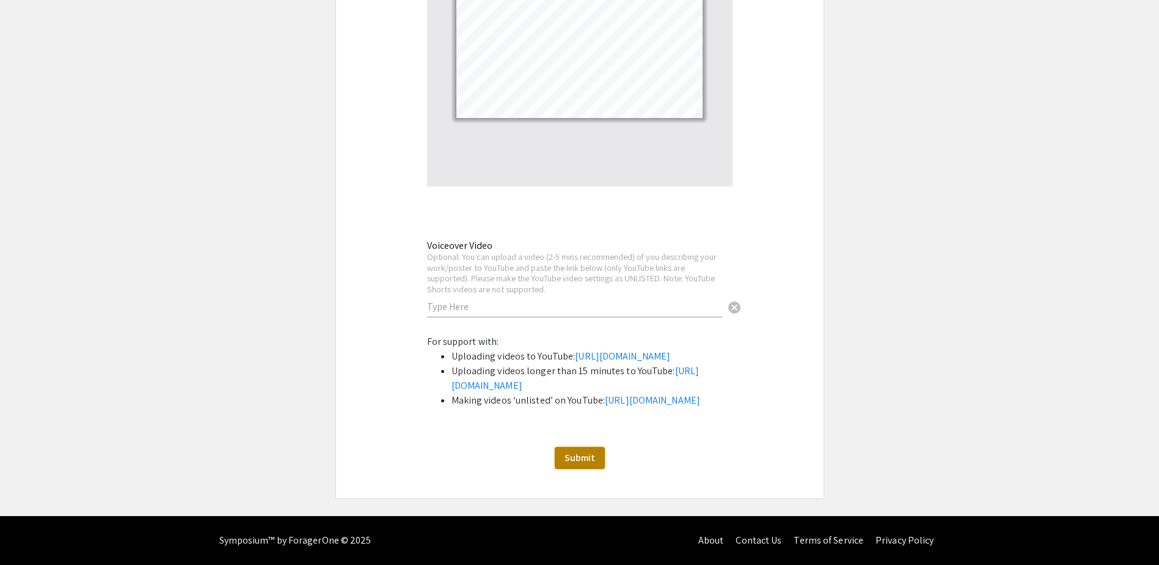
click at [596, 458] on button "Submit" at bounding box center [580, 458] width 50 height 22
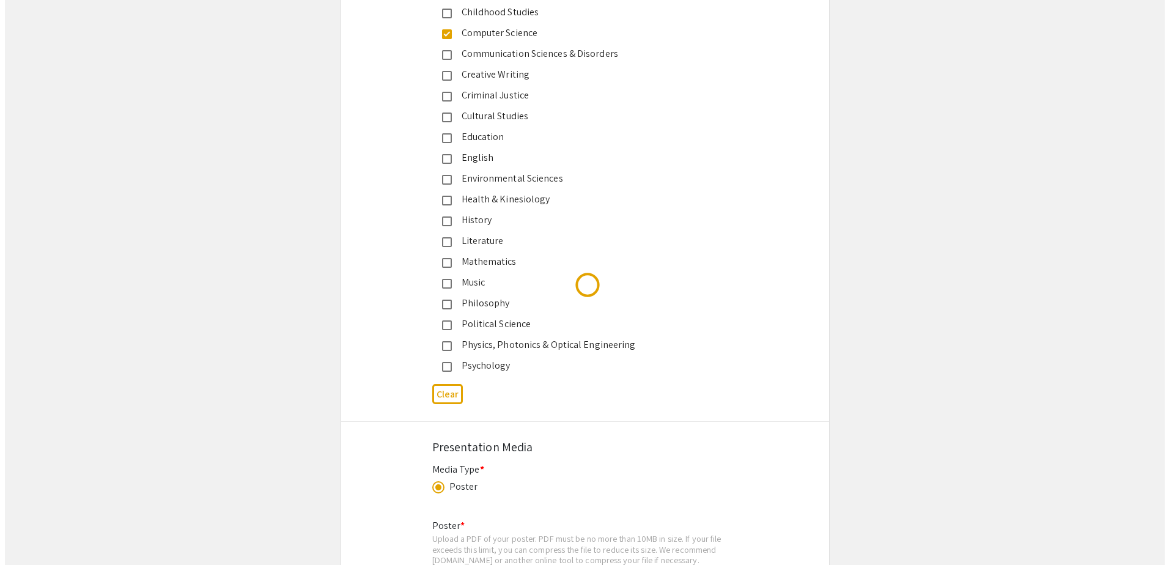
scroll to position [0, 0]
